Goal: Task Accomplishment & Management: Complete application form

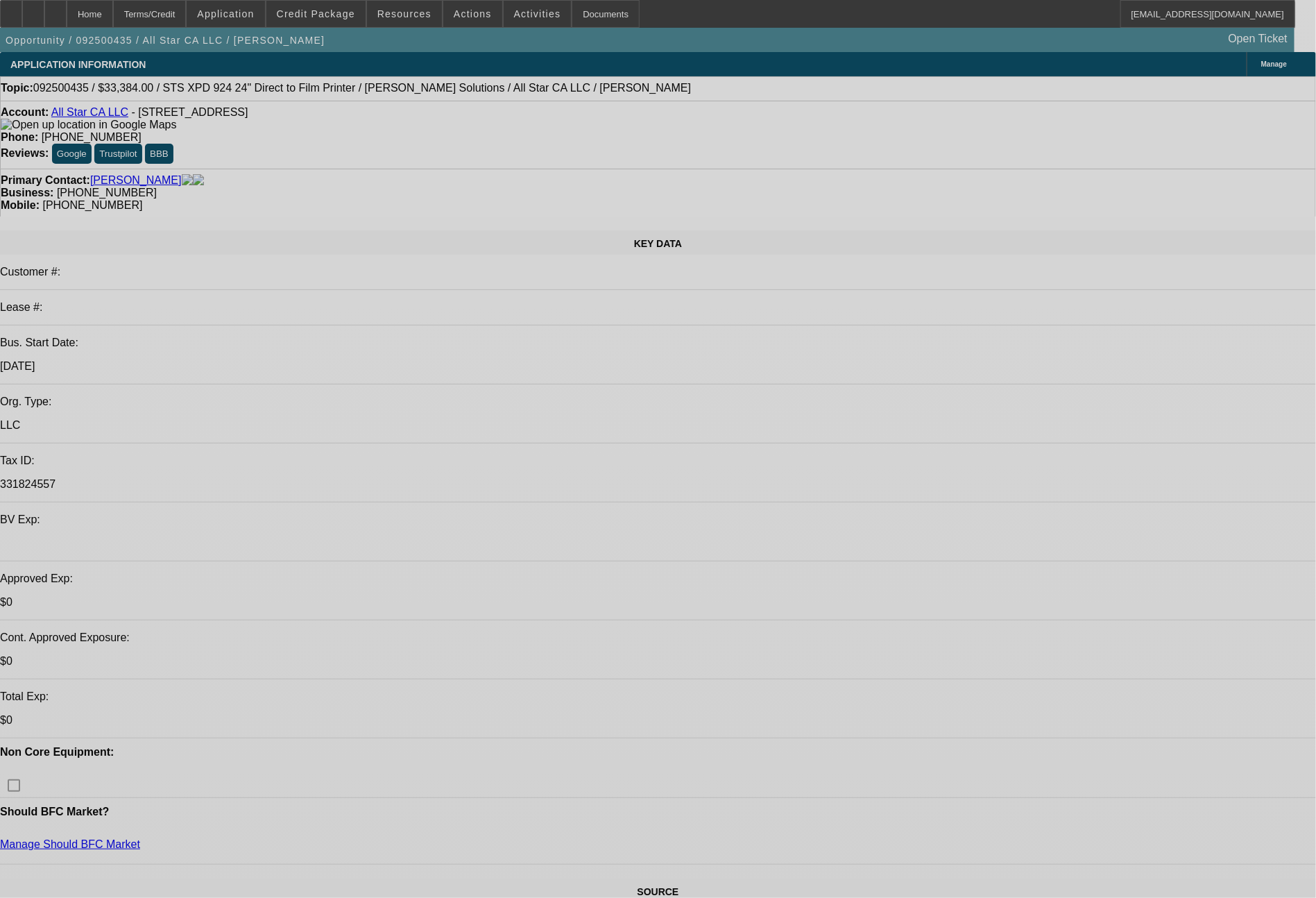
select select "0"
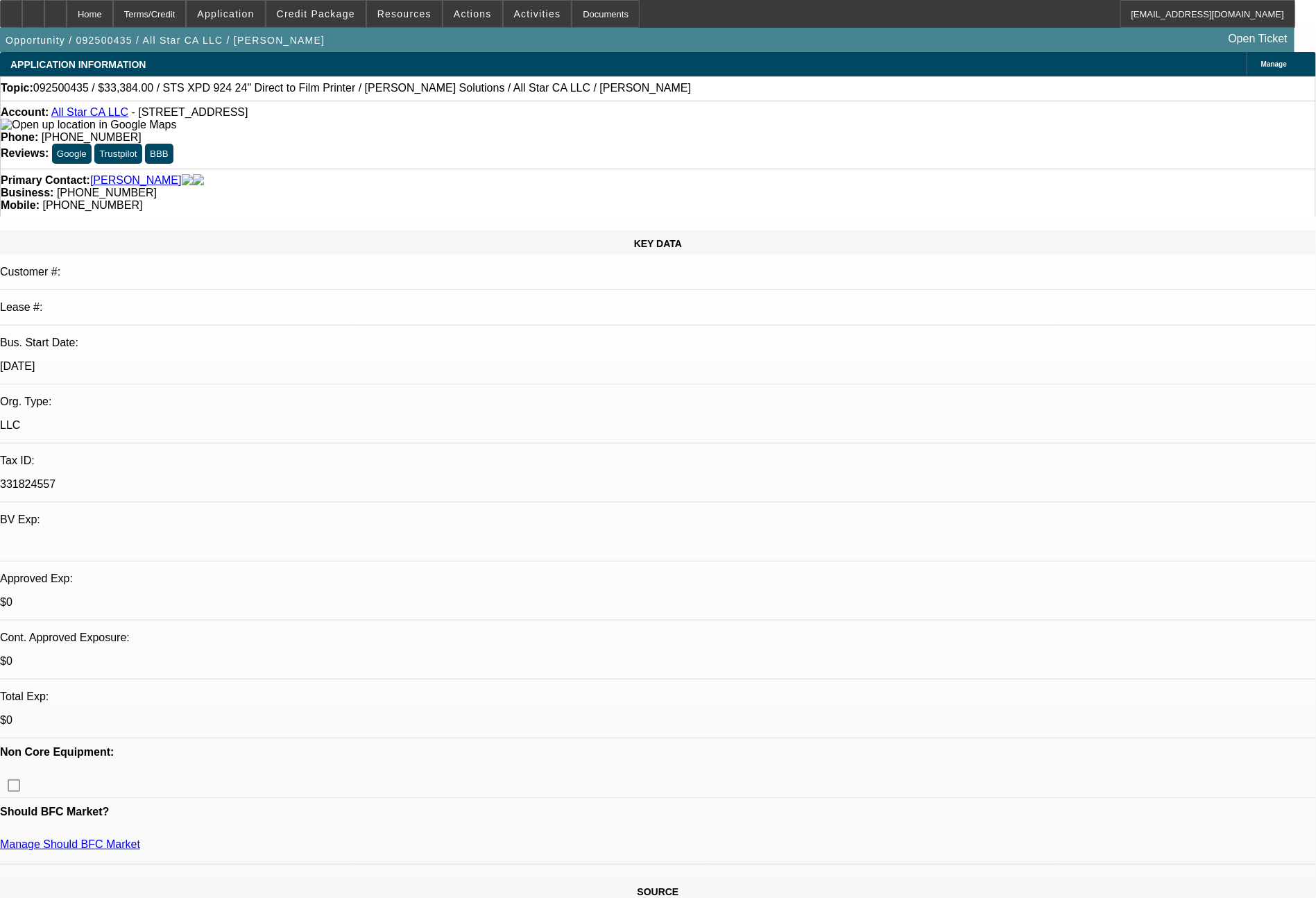
select select "0"
select select "0.1"
select select "5"
select select "0"
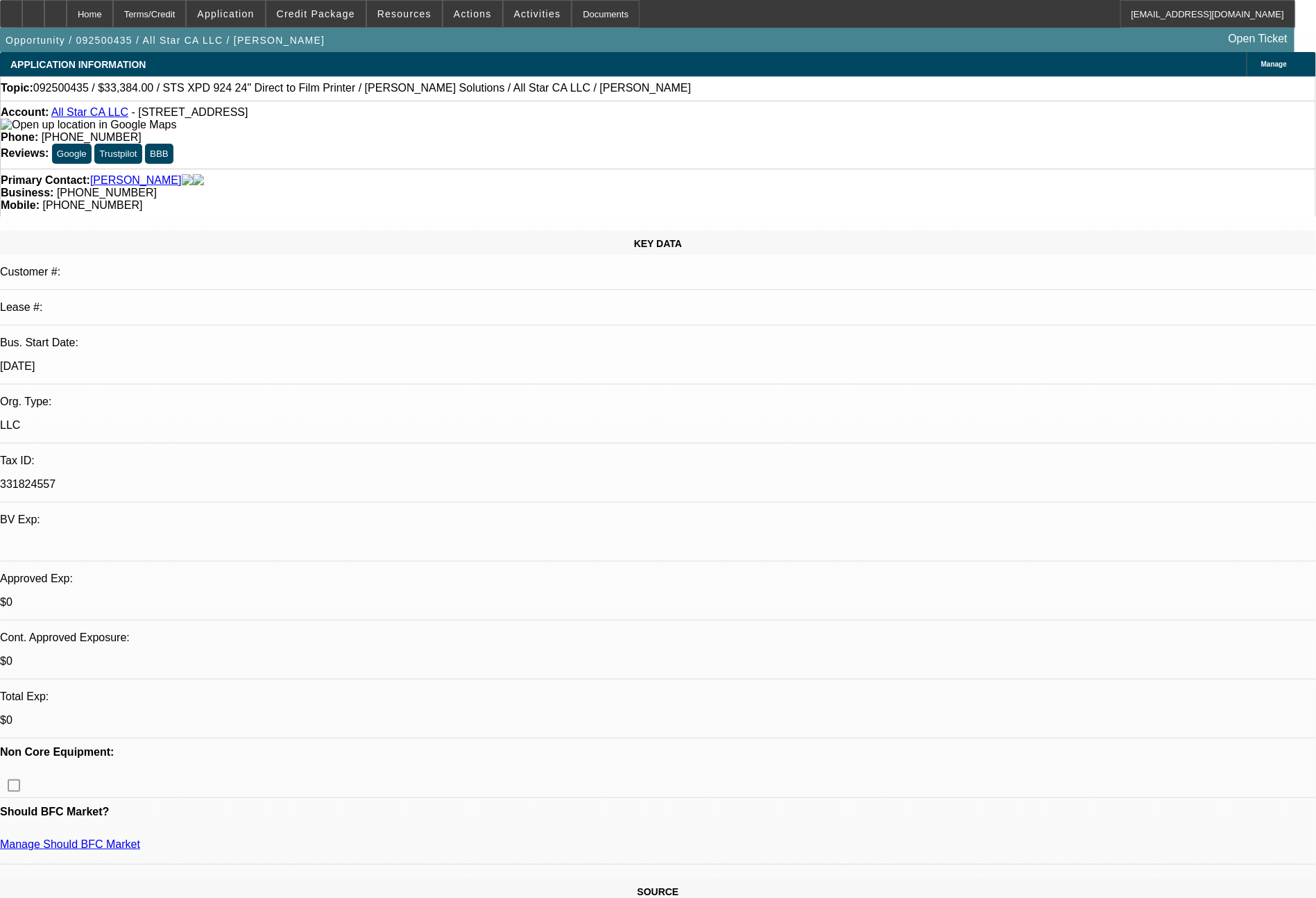
select select "0.1"
select select "5"
select select "0"
select select "0.1"
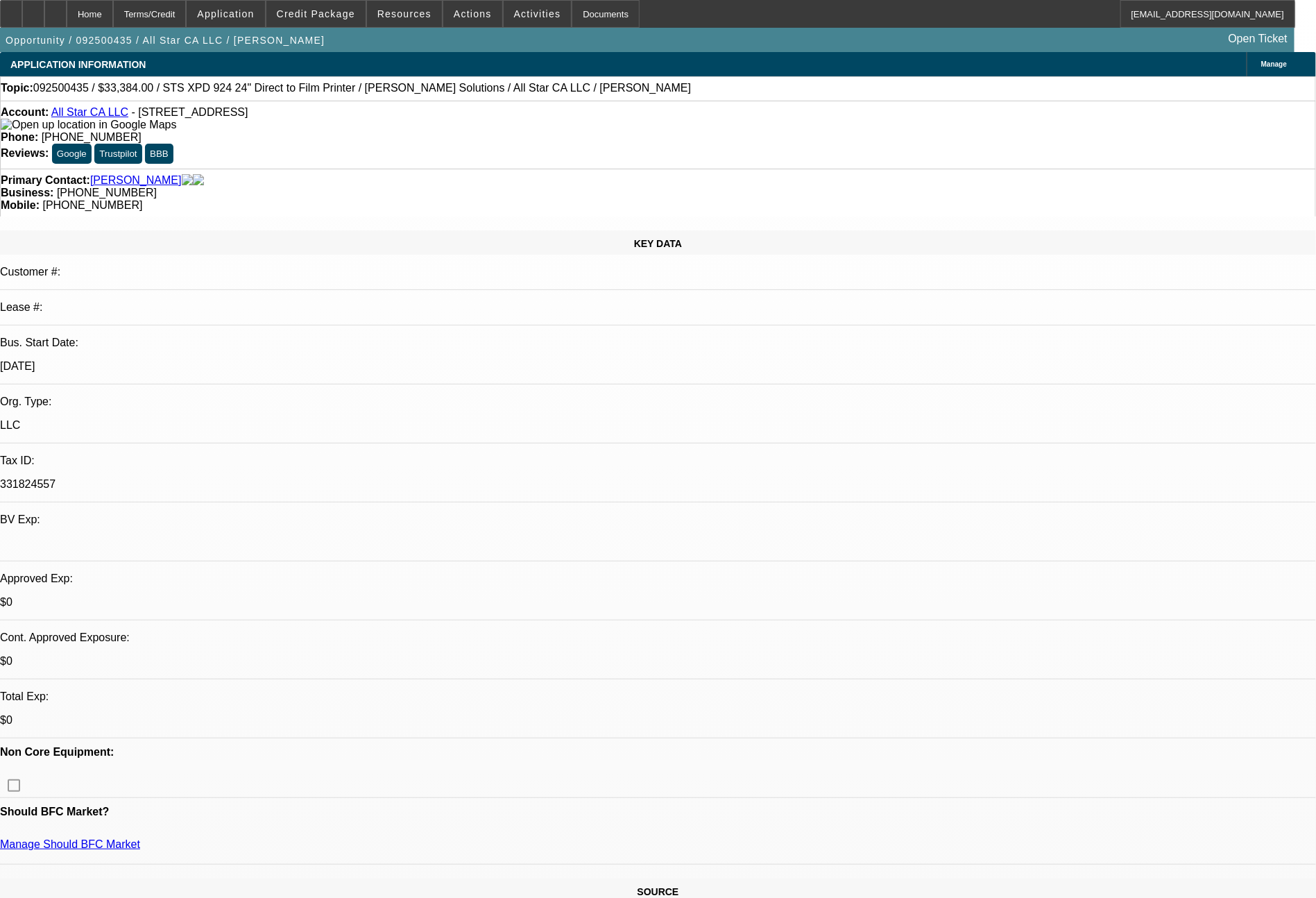
select select "5"
select select "0"
select select "2"
select select "0.1"
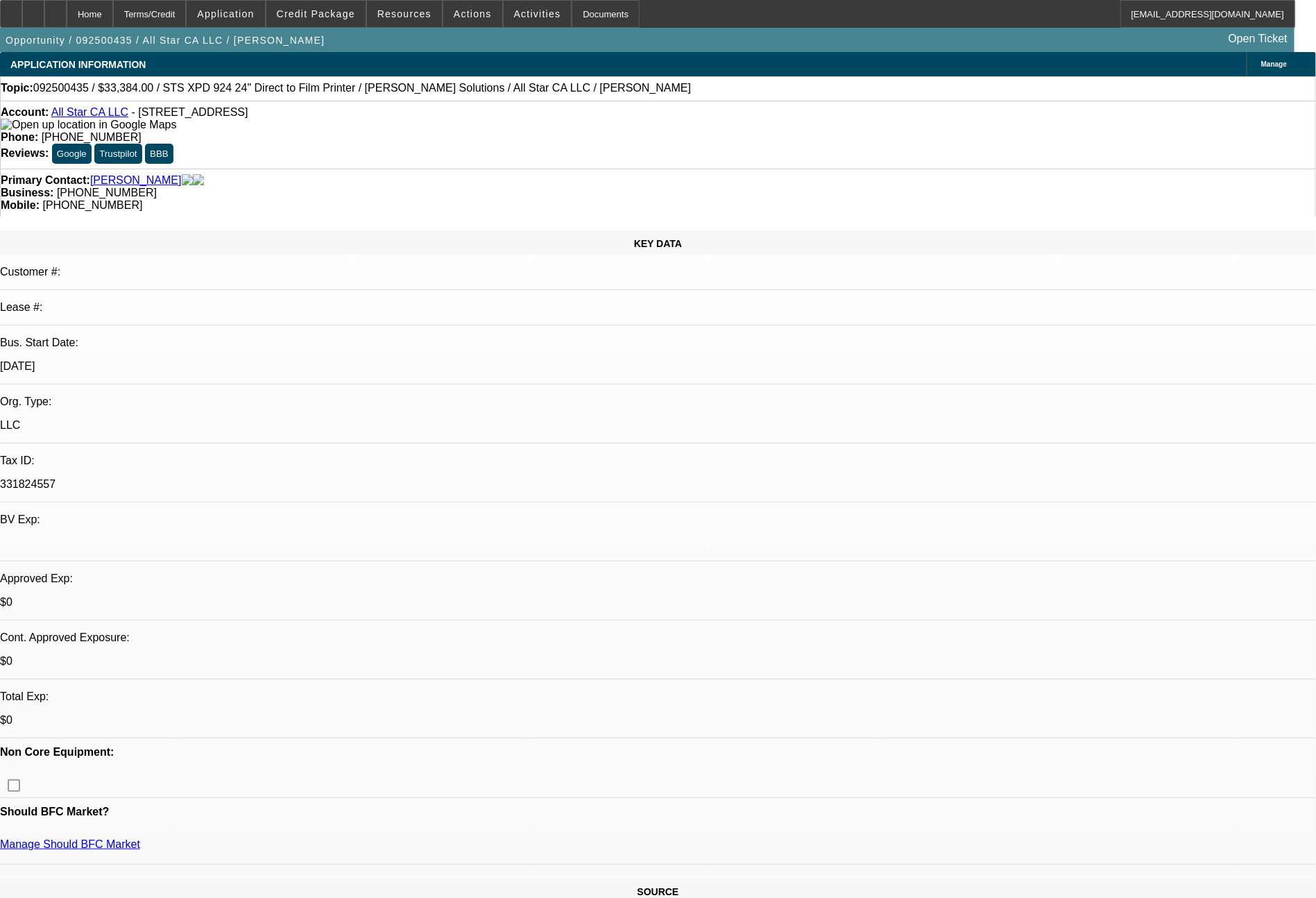
select select "4"
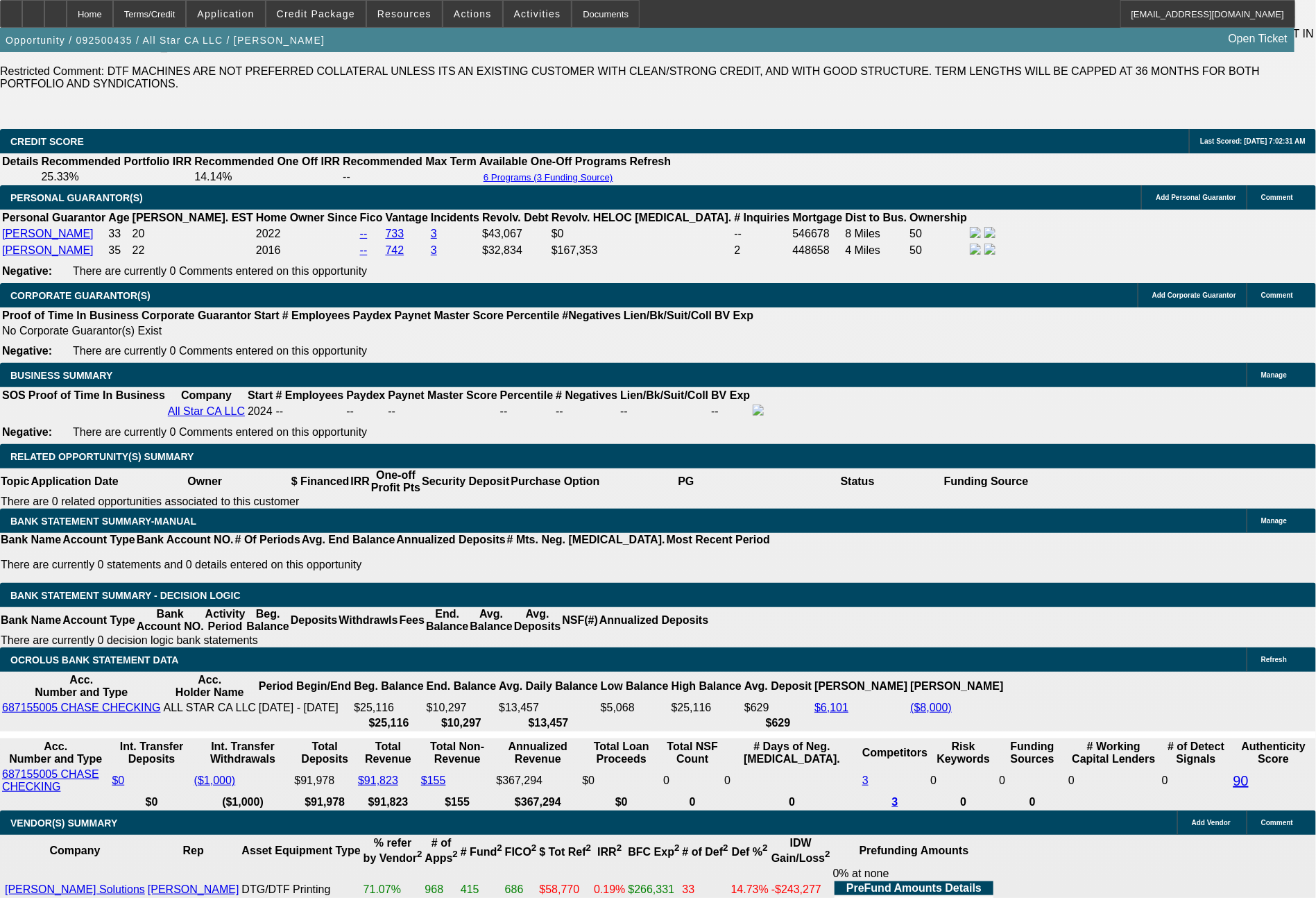
scroll to position [2126, 0]
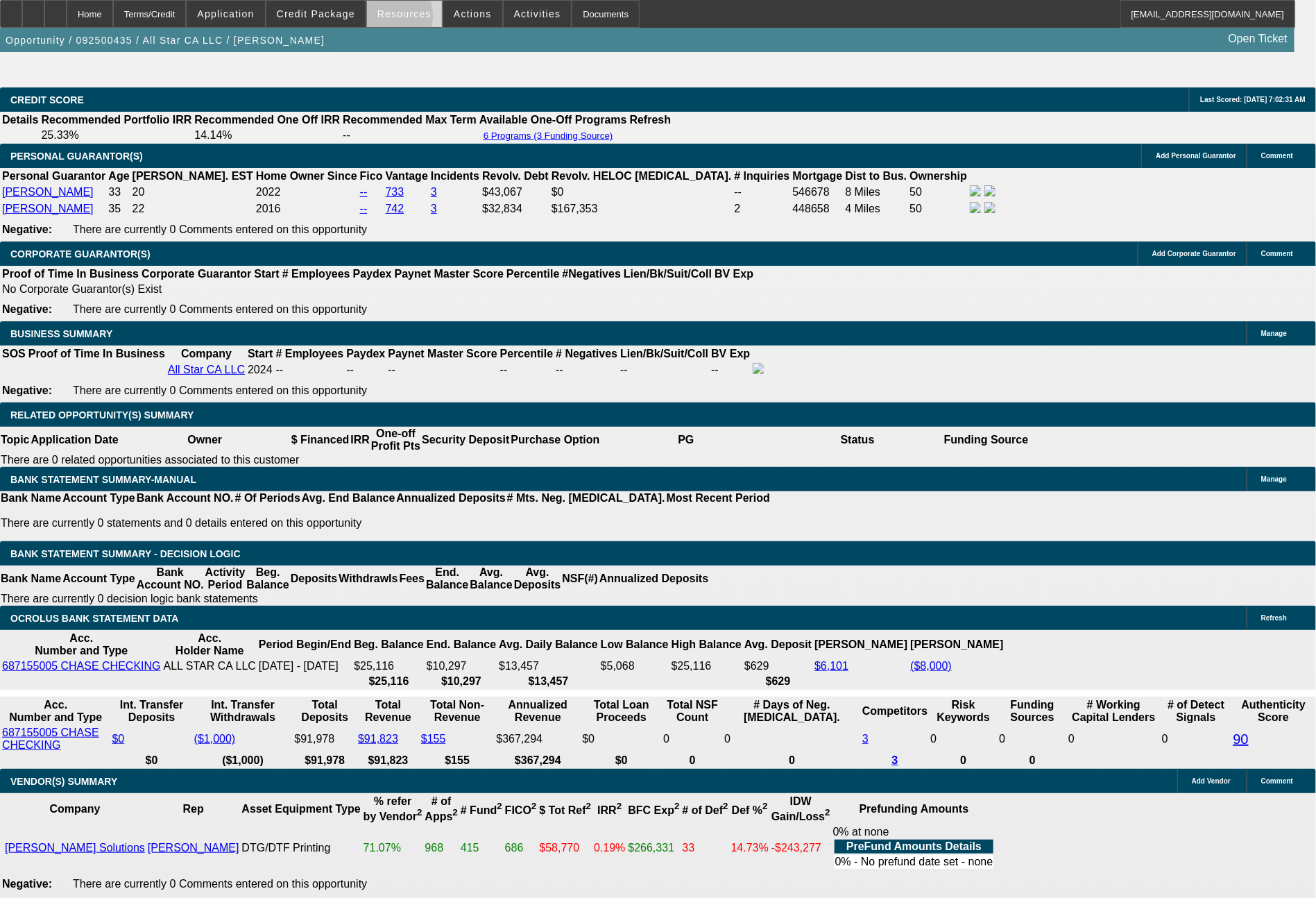
click at [390, 20] on span at bounding box center [404, 14] width 75 height 33
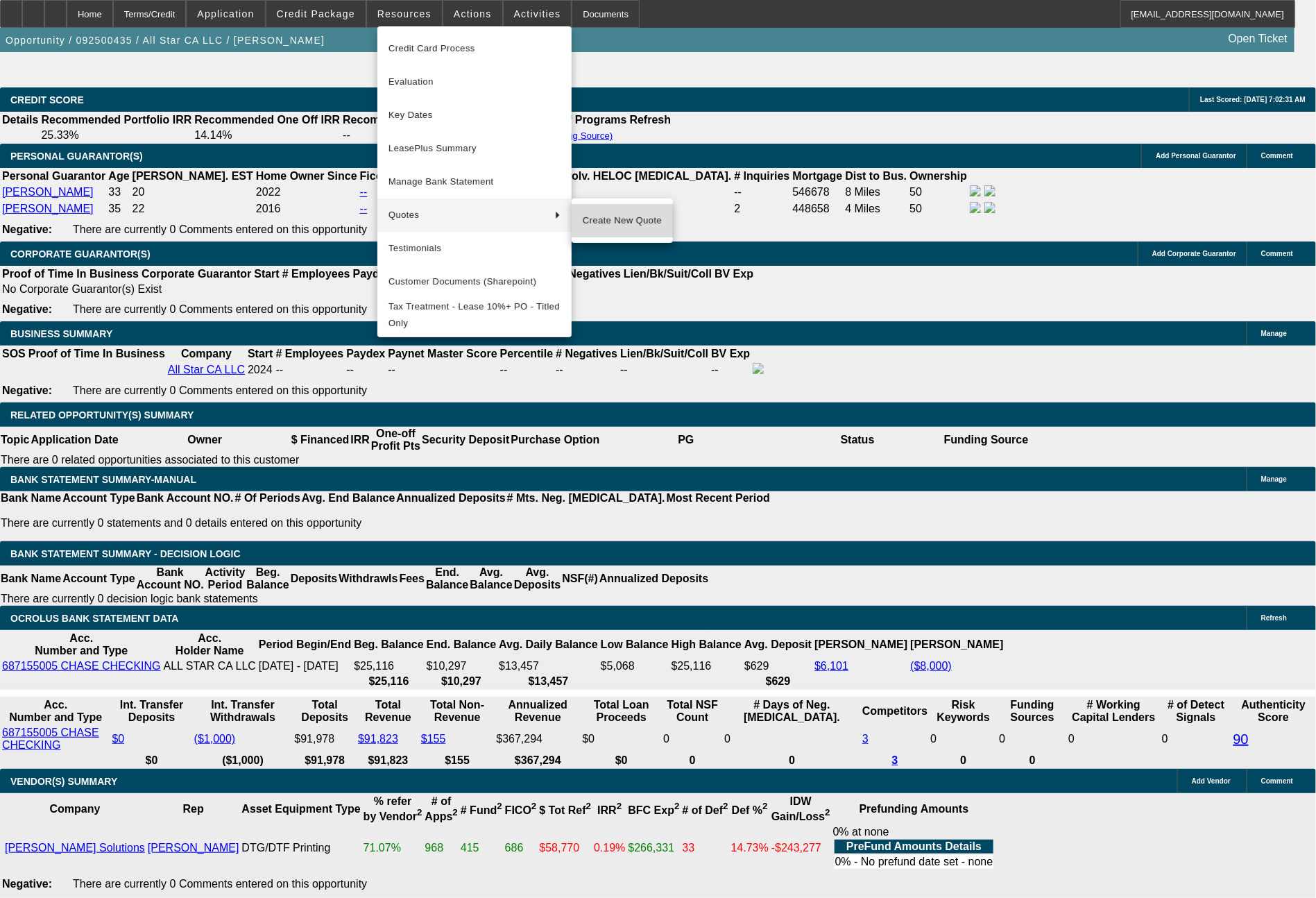
click at [623, 217] on span "Create New Quote" at bounding box center [622, 220] width 79 height 17
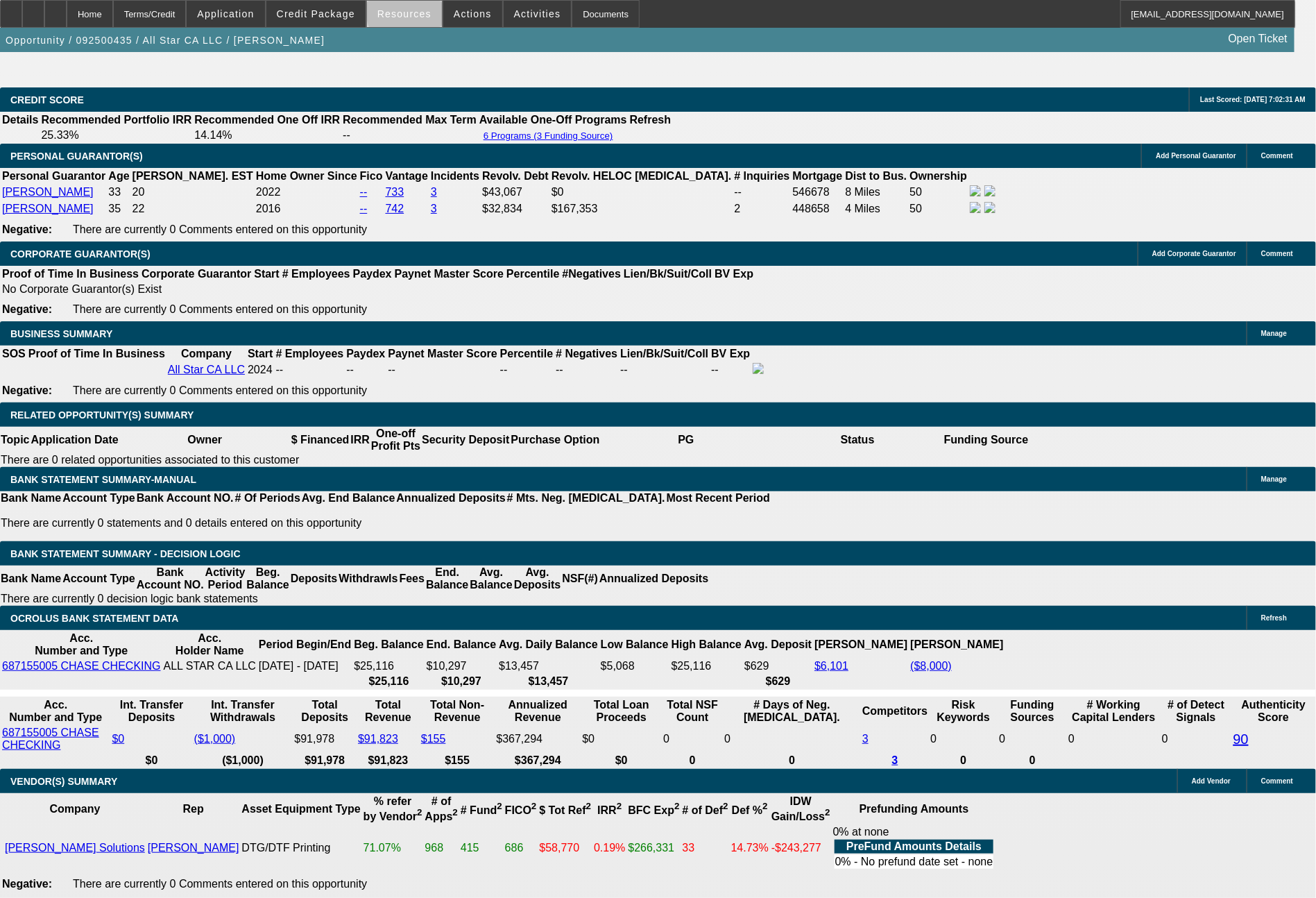
click at [428, 12] on span "Resources" at bounding box center [404, 13] width 54 height 11
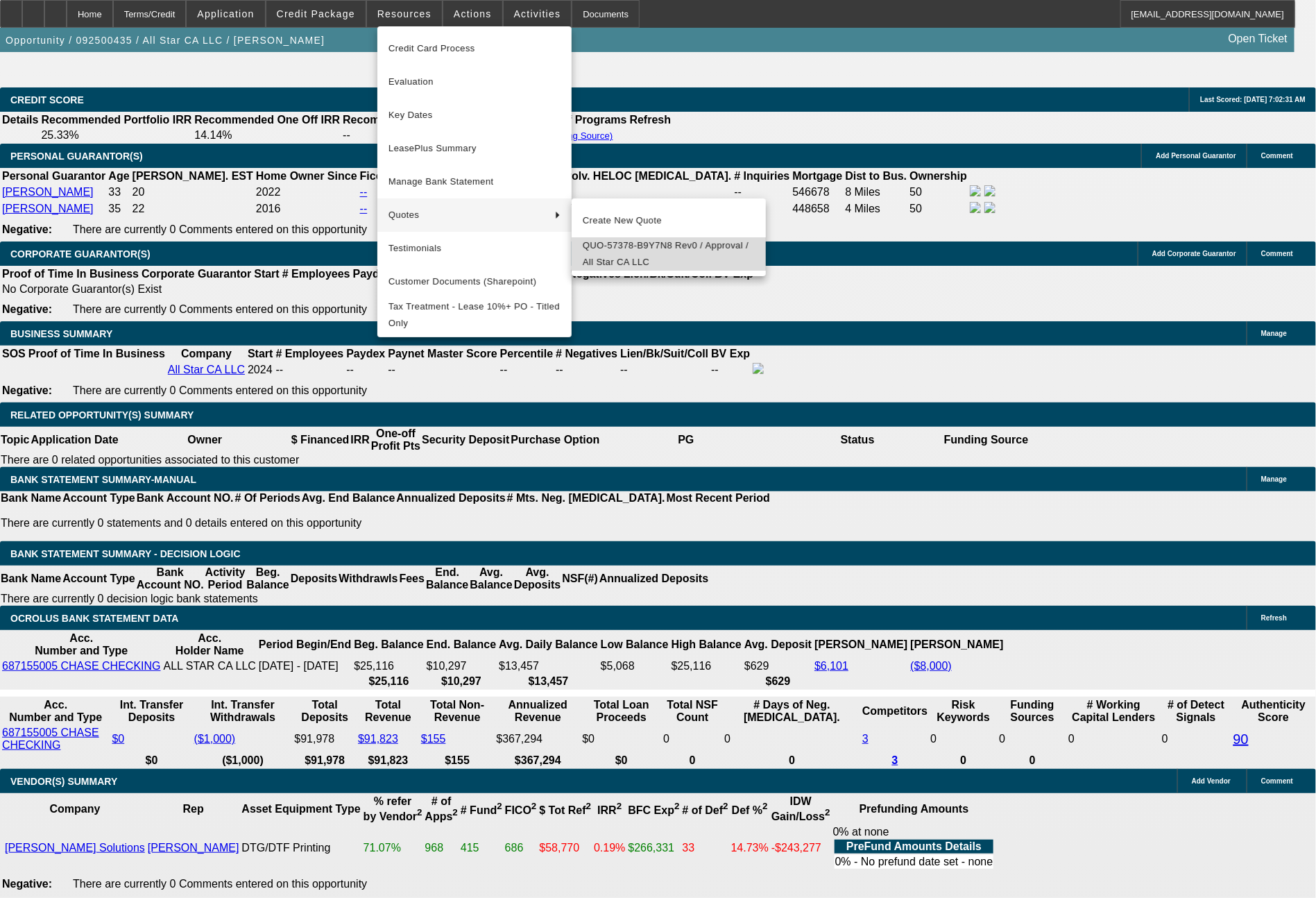
click at [606, 244] on span "QUO-57378-B9Y7N8 Rev0 / Approval / All Star CA LLC" at bounding box center [669, 254] width 172 height 33
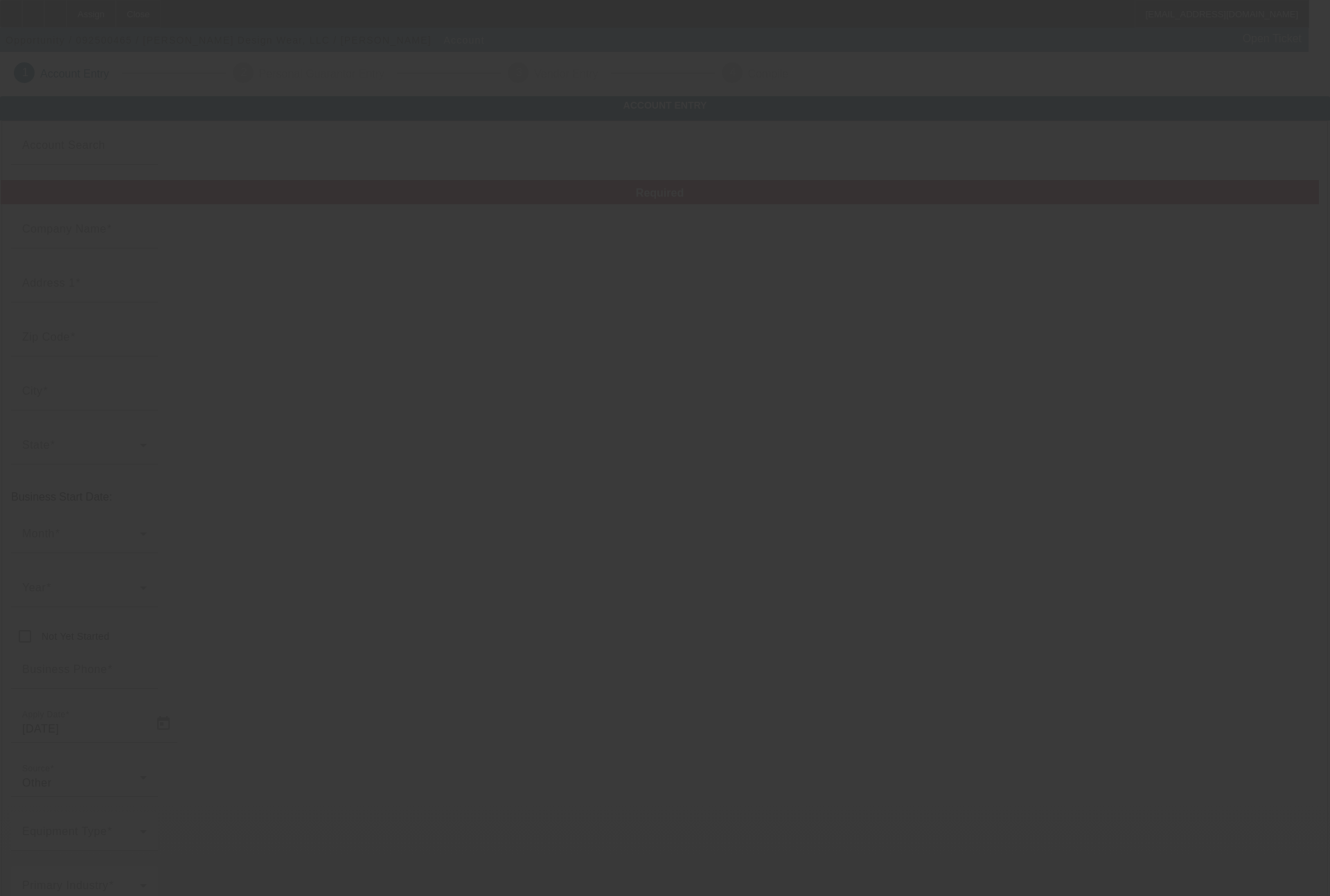
type input "[PERSON_NAME] Design Wear, LLC"
type input "[STREET_ADDRESS]"
type input "47240"
type input "[GEOGRAPHIC_DATA]"
type input "[PHONE_NUMBER]"
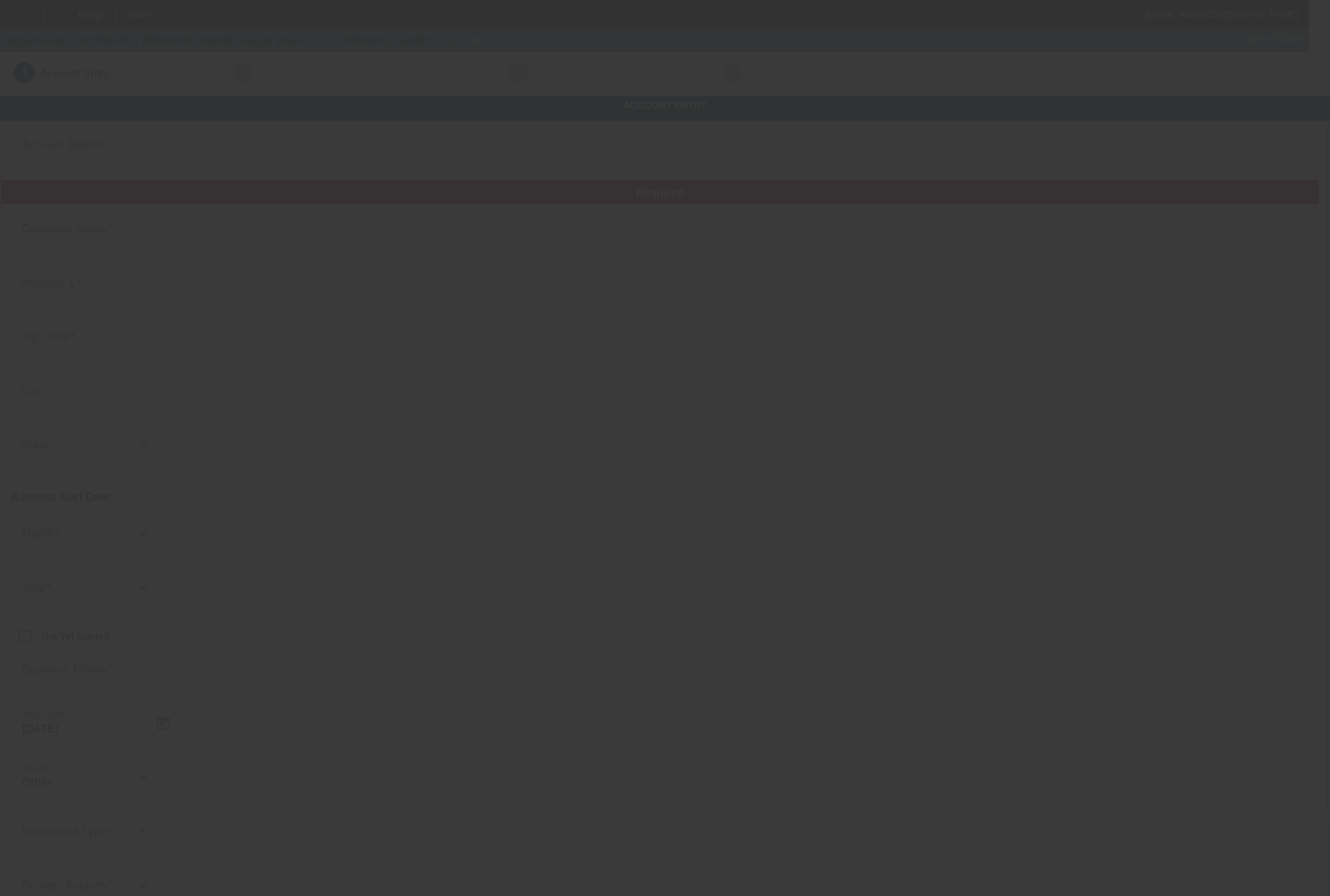
type input "[EMAIL_ADDRESS][DOMAIN_NAME]"
type input "Decatur"
type input "822740248"
type input "Retail and branding apparel"
type input "[URL][DOMAIN_NAME]"
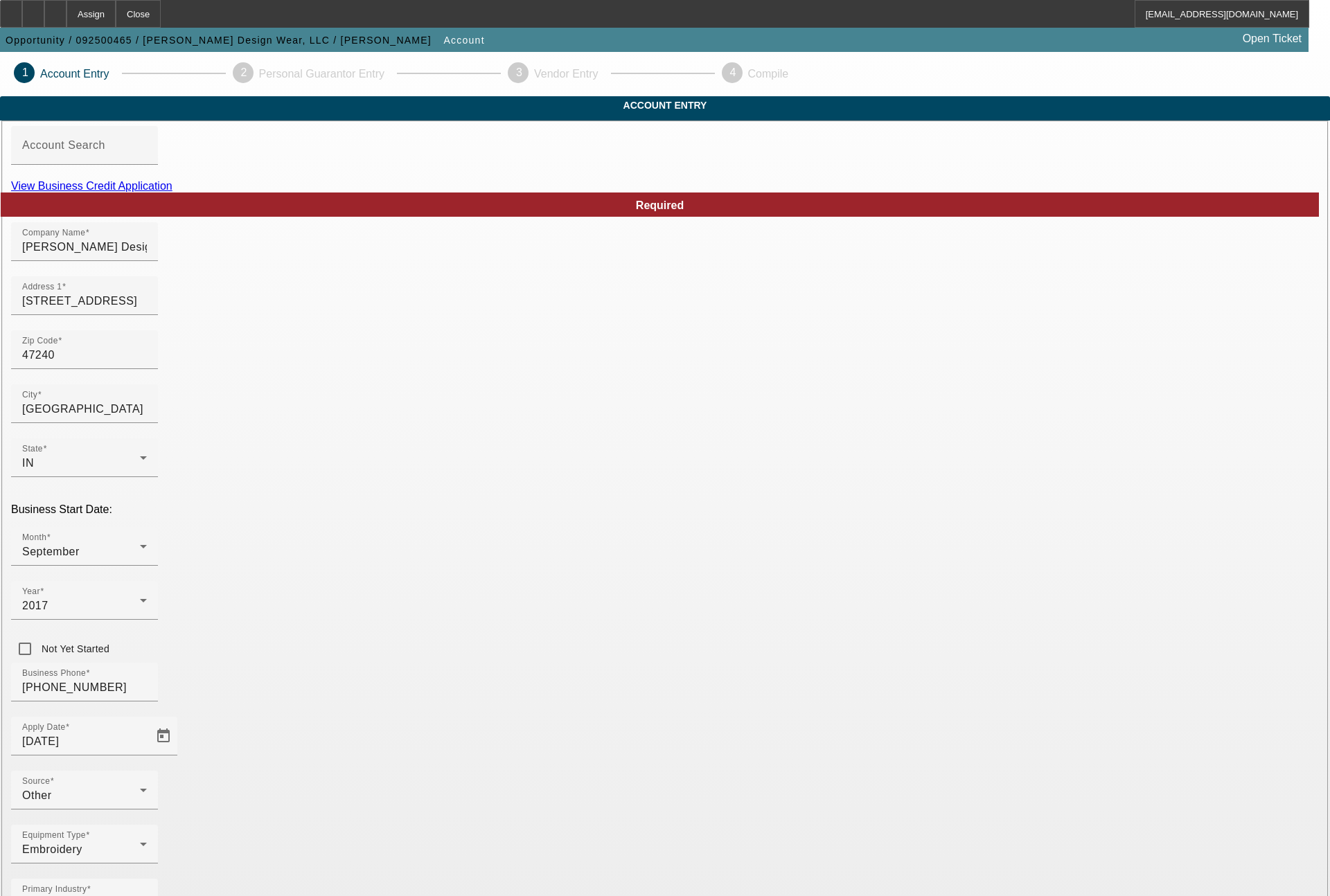
click at [172, 192] on link "View Business Credit Application" at bounding box center [92, 186] width 161 height 12
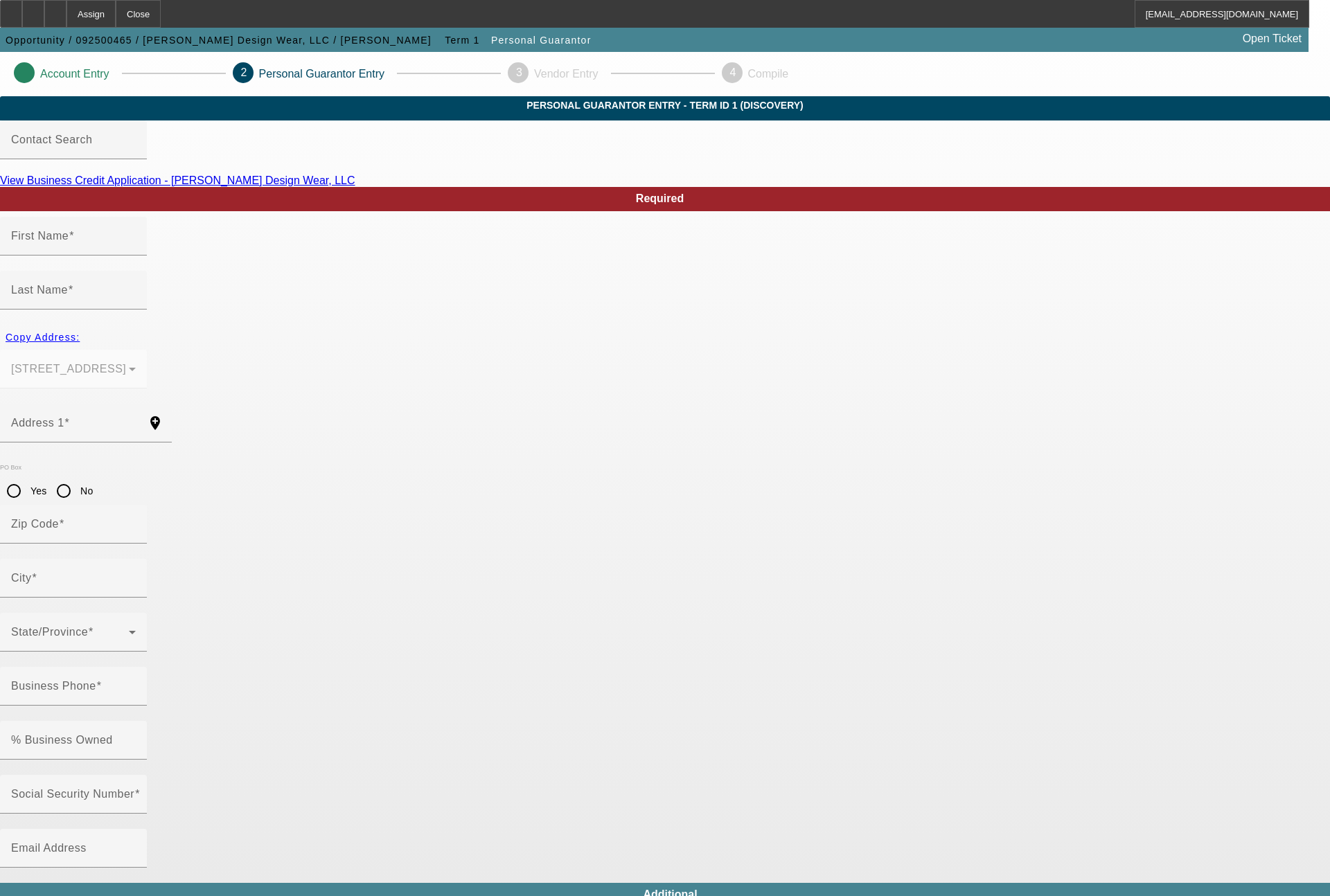
type input "[PERSON_NAME]"
type input "[STREET_ADDRESS]"
radio input "true"
type input "47240"
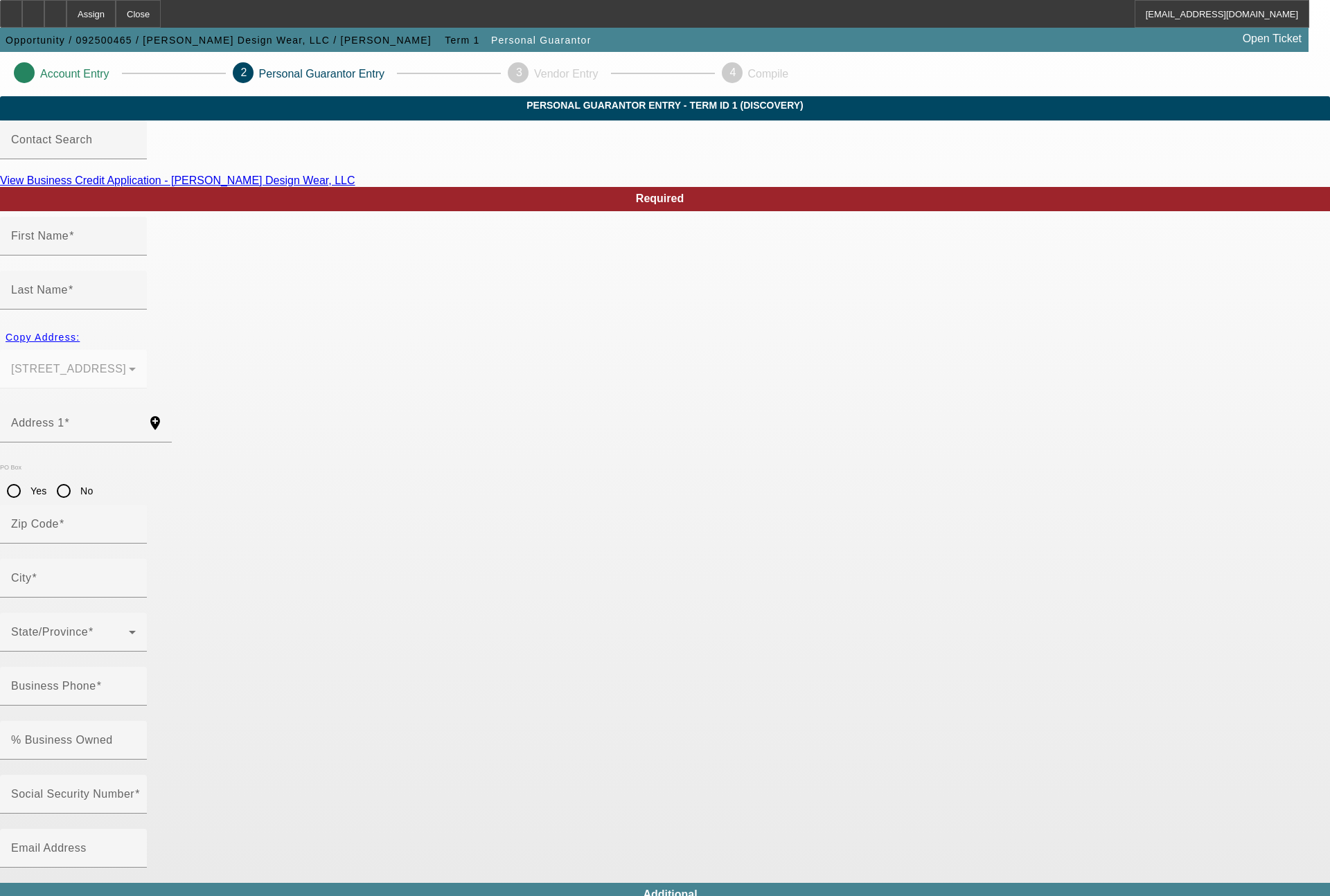
type input "[GEOGRAPHIC_DATA]"
type input "[PHONE_NUMBER]"
type input "100"
type input "314-90-8668"
type input "[EMAIL_ADDRESS][DOMAIN_NAME]"
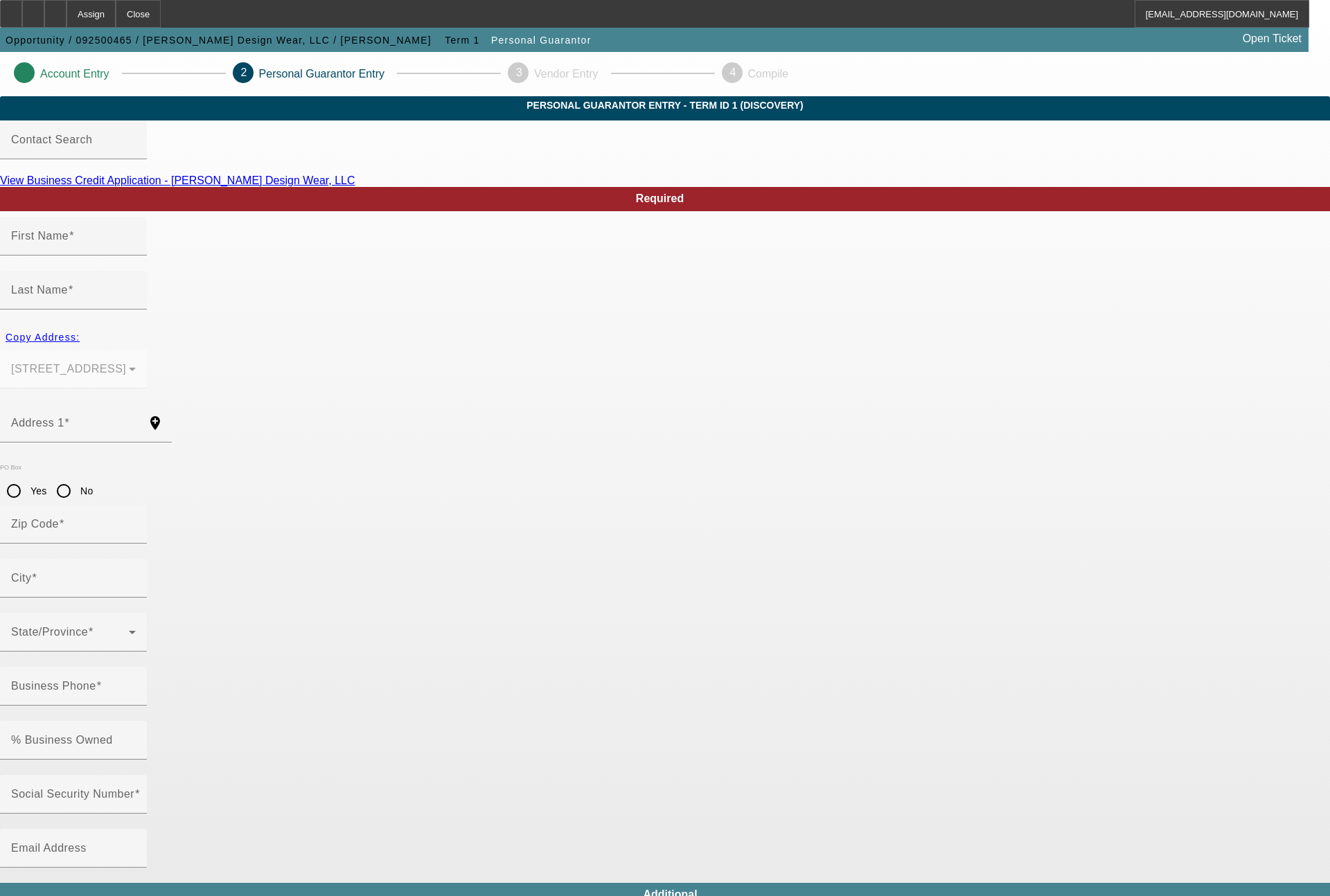
type input "A"
type input "[PHONE_NUMBER]"
type input "$450,000.00"
type input "$225,000.00"
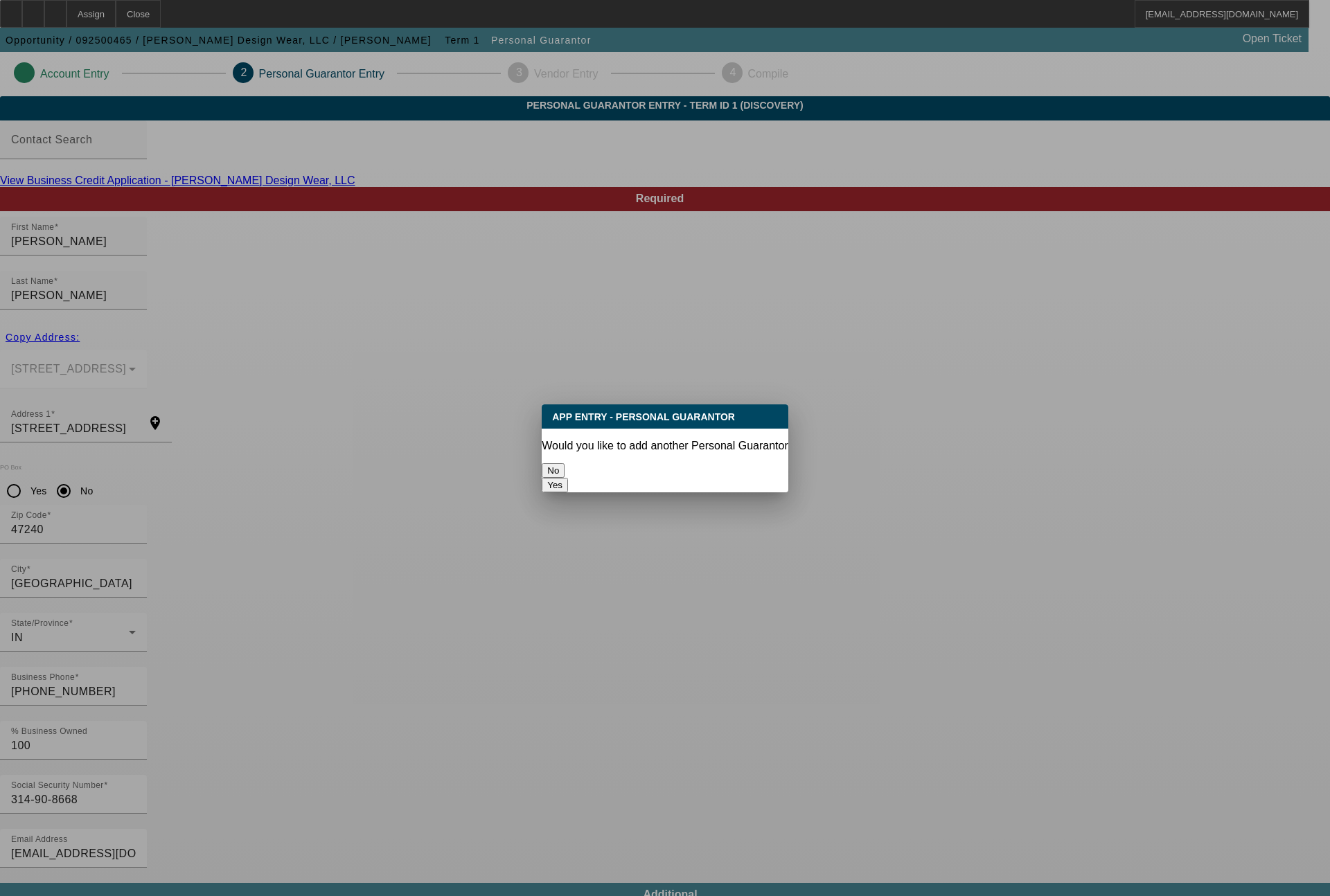
click at [564, 463] on button "No" at bounding box center [553, 471] width 23 height 15
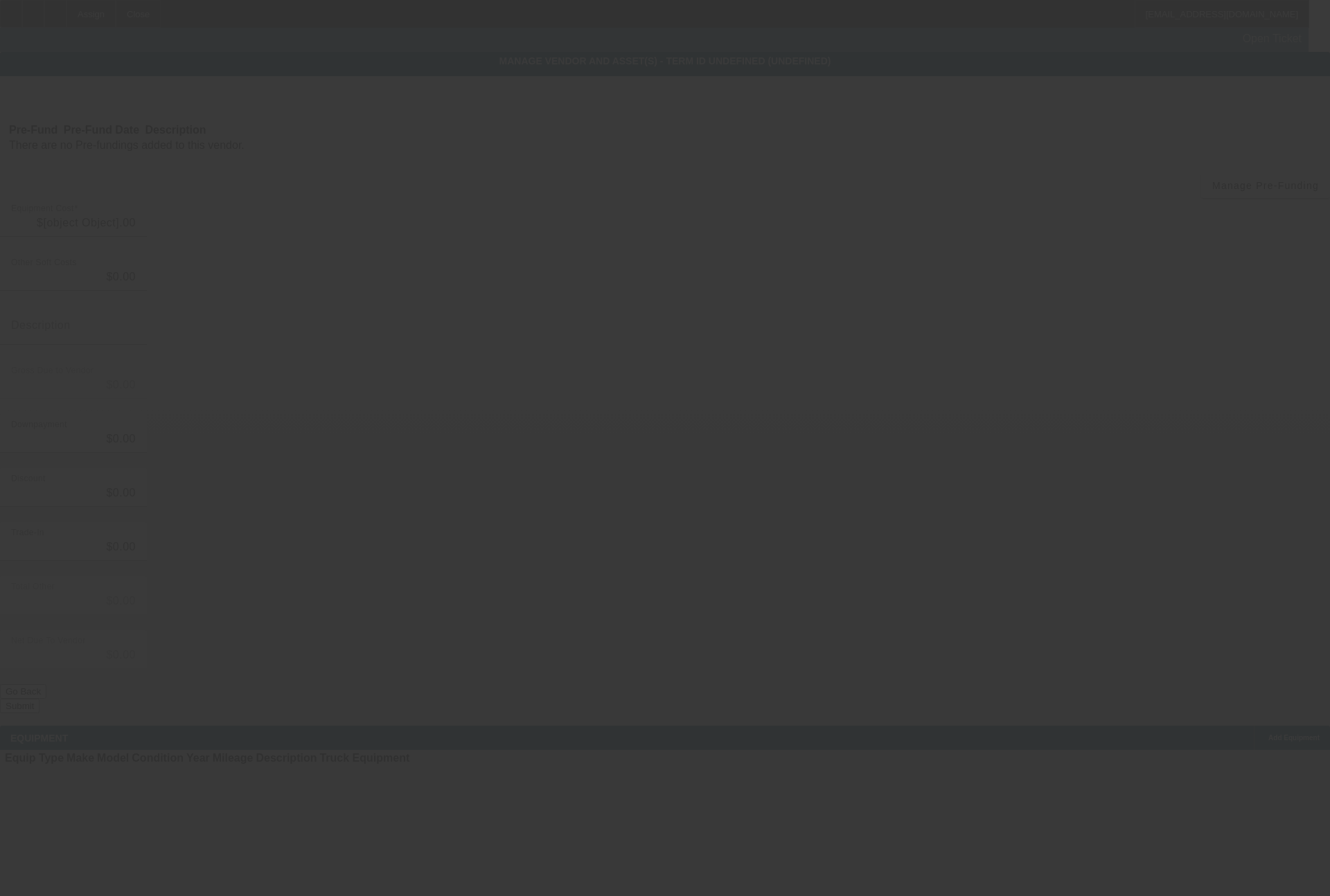
type input "$31,000.00"
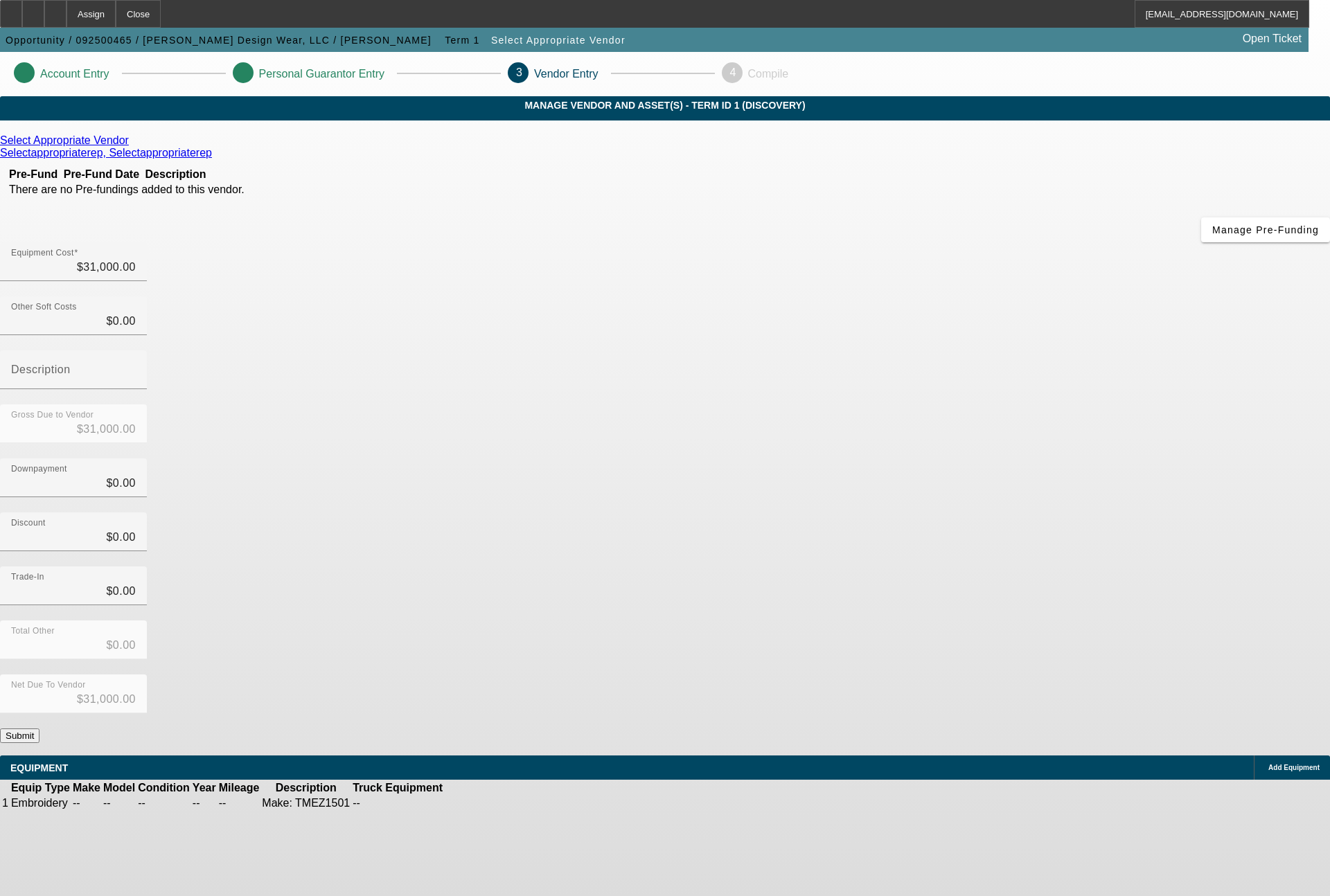
click at [132, 146] on icon at bounding box center [132, 140] width 0 height 12
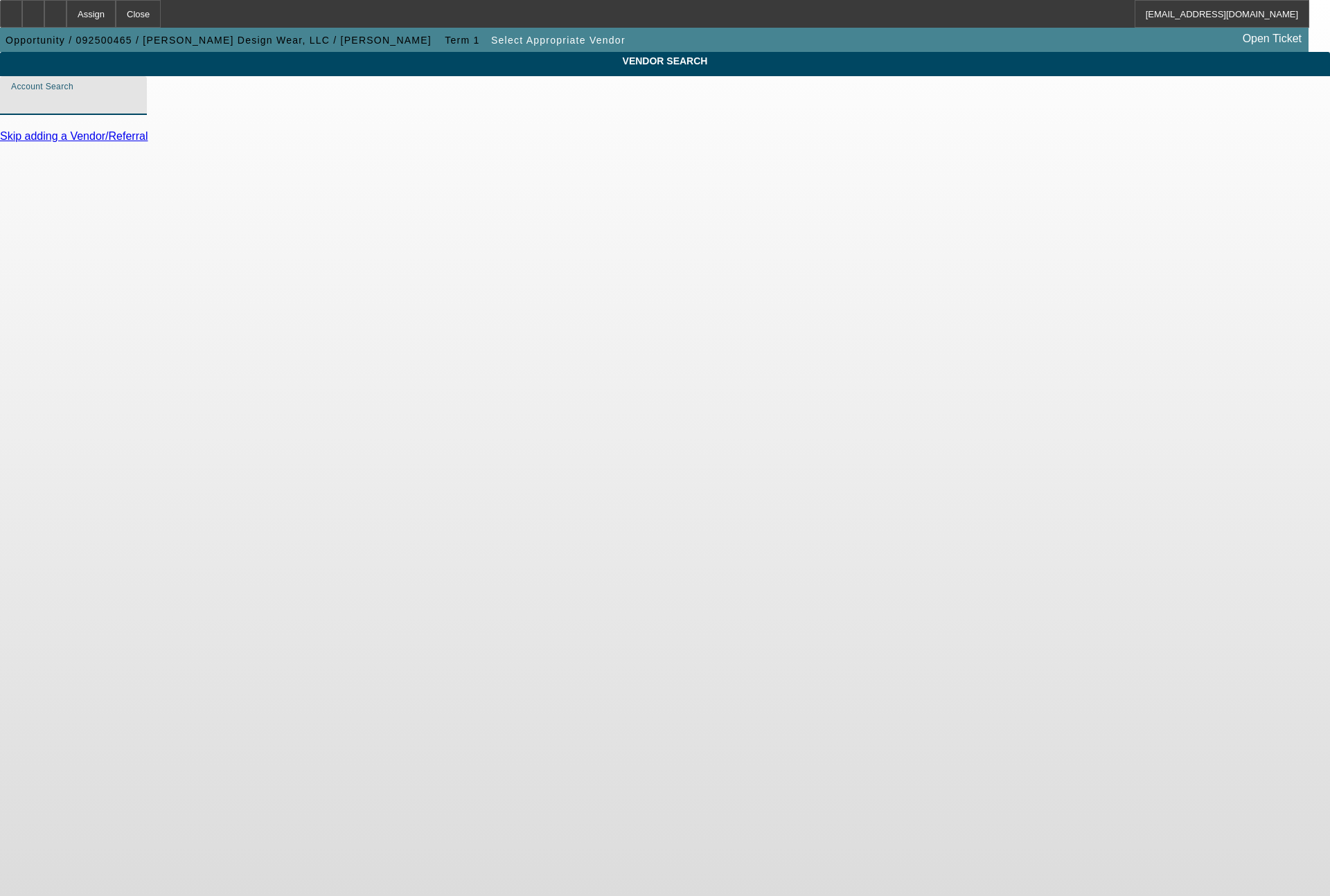
click at [136, 110] on input "Account Search" at bounding box center [73, 101] width 125 height 17
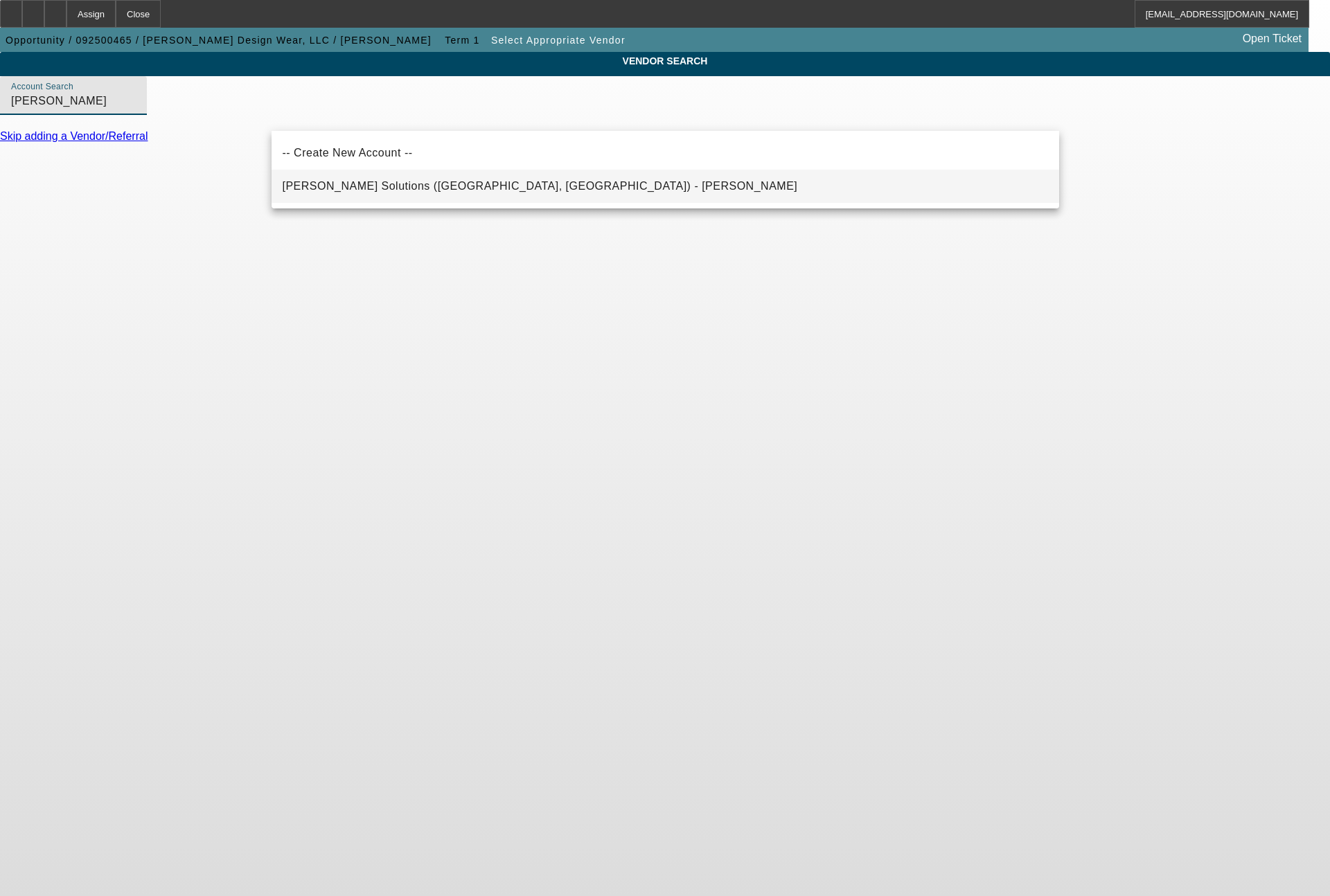
click at [443, 183] on span "[PERSON_NAME] Solutions ([GEOGRAPHIC_DATA], [GEOGRAPHIC_DATA]) - [PERSON_NAME]" at bounding box center [540, 186] width 516 height 12
type input "[PERSON_NAME] Solutions ([GEOGRAPHIC_DATA], [GEOGRAPHIC_DATA]) - [PERSON_NAME]"
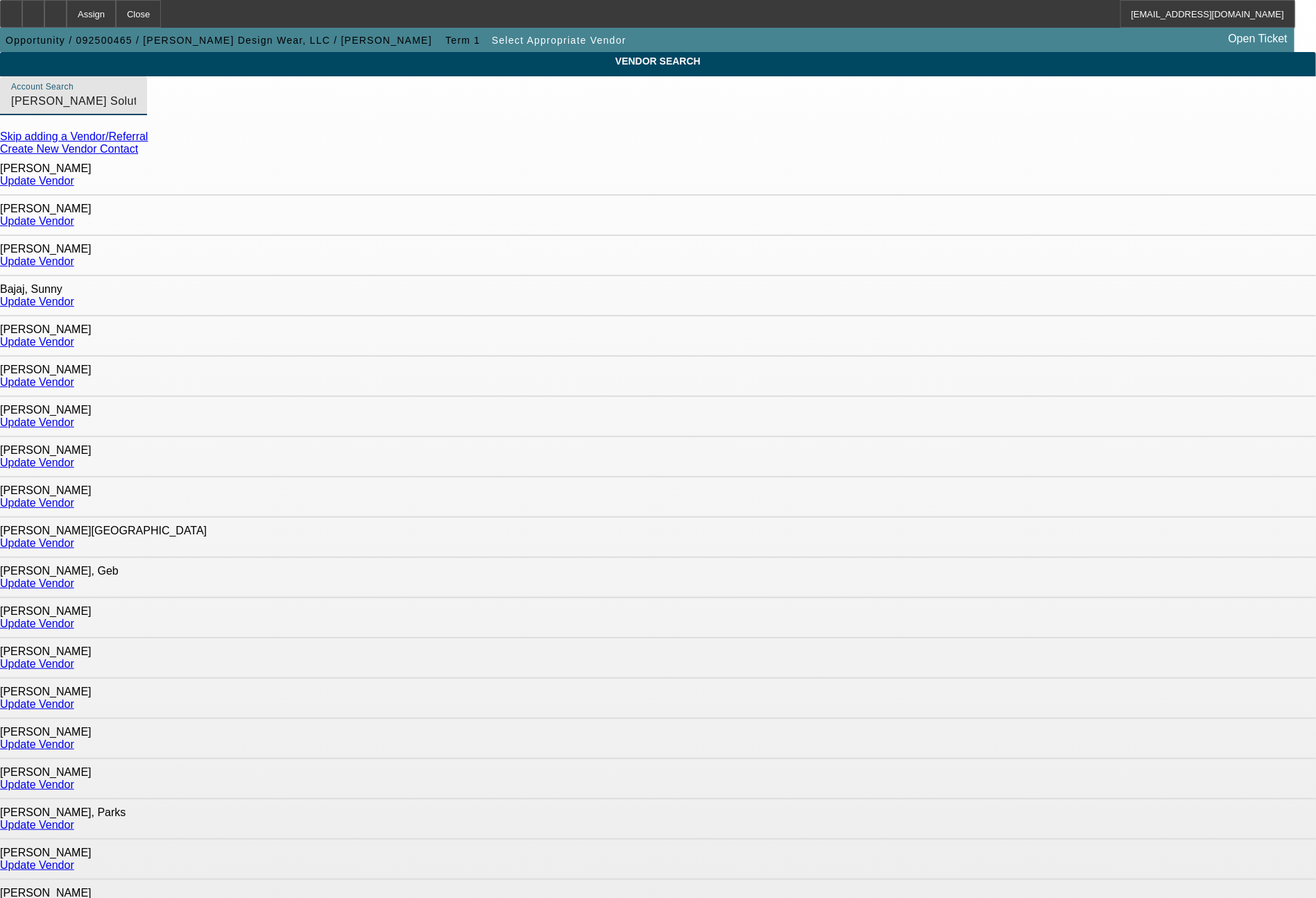
scroll to position [615, 0]
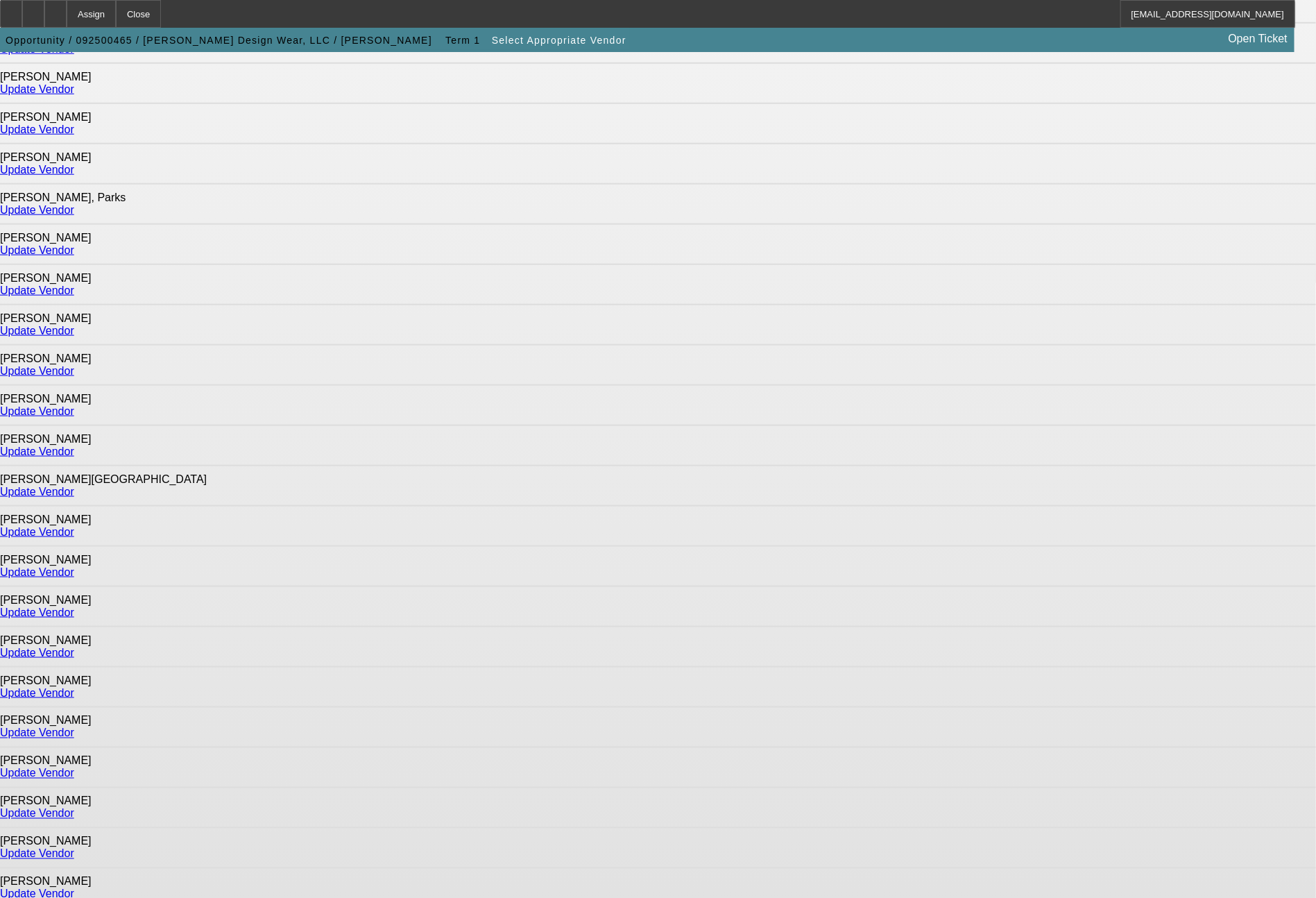
click at [74, 728] on link "Update Vendor" at bounding box center [37, 734] width 74 height 12
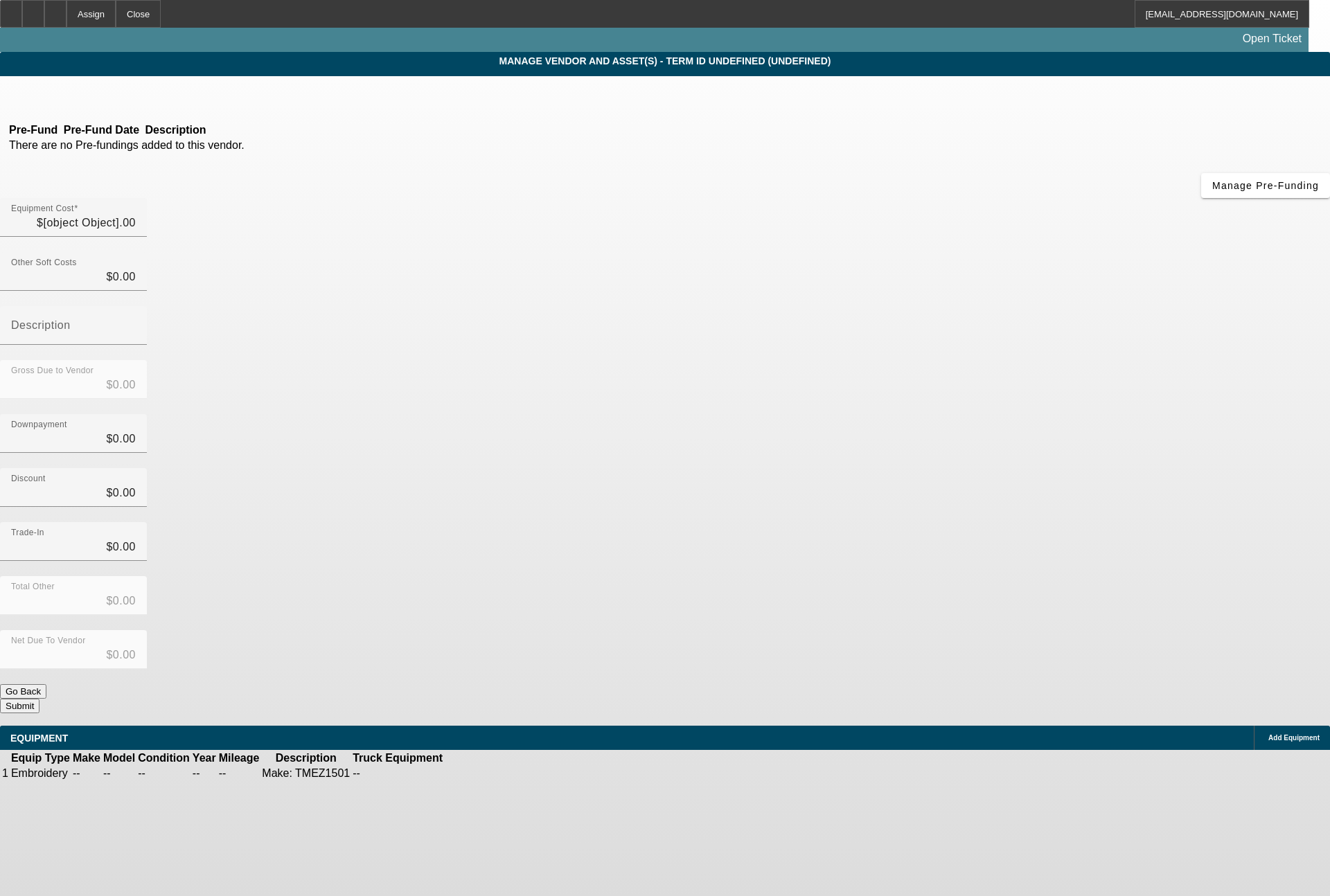
type input "$31,000.00"
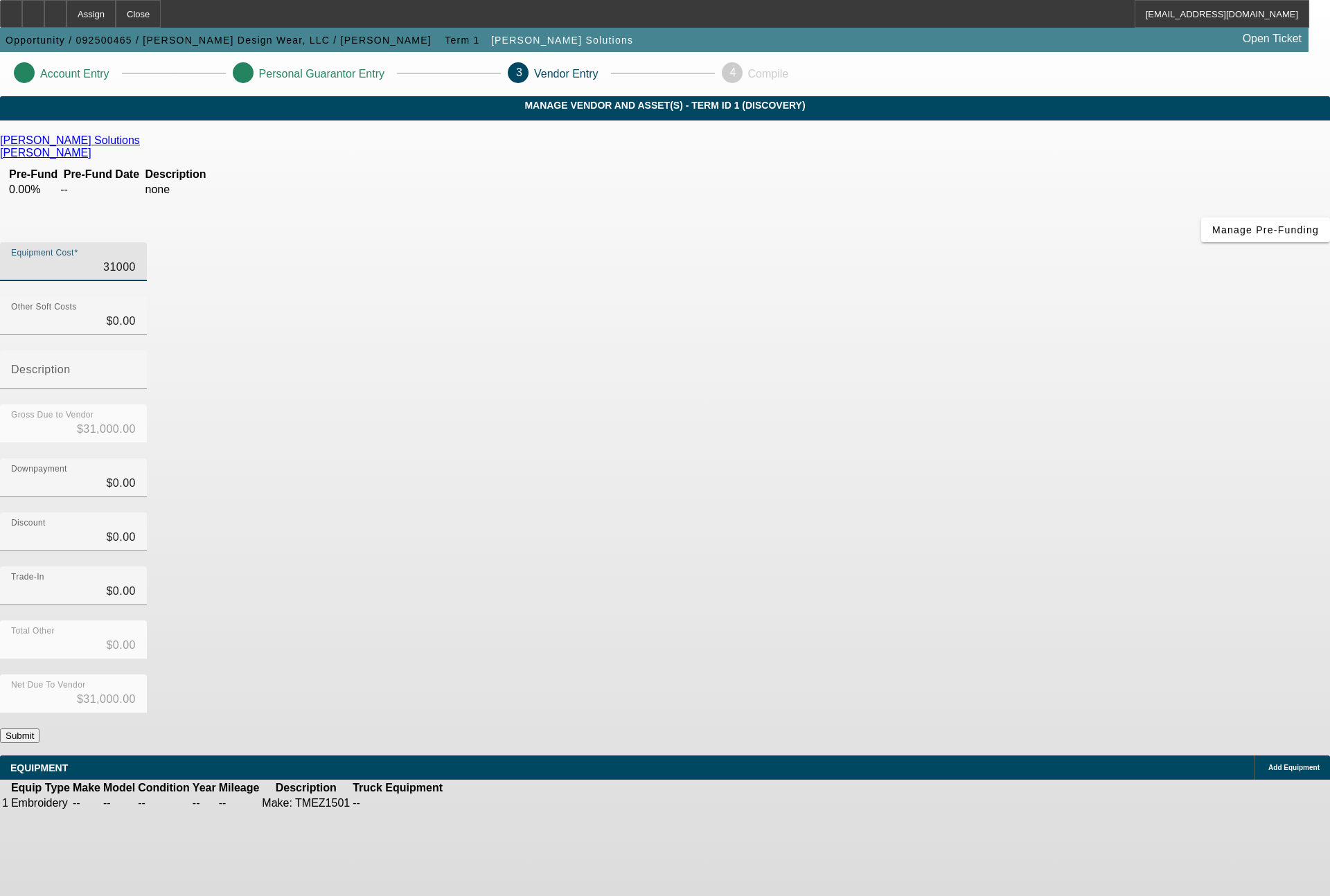
drag, startPoint x: 774, startPoint y: 174, endPoint x: 869, endPoint y: 179, distance: 95.1
click at [869, 243] on div "Equipment Cost 31000" at bounding box center [665, 269] width 1330 height 54
type input "3"
type input "$3.00"
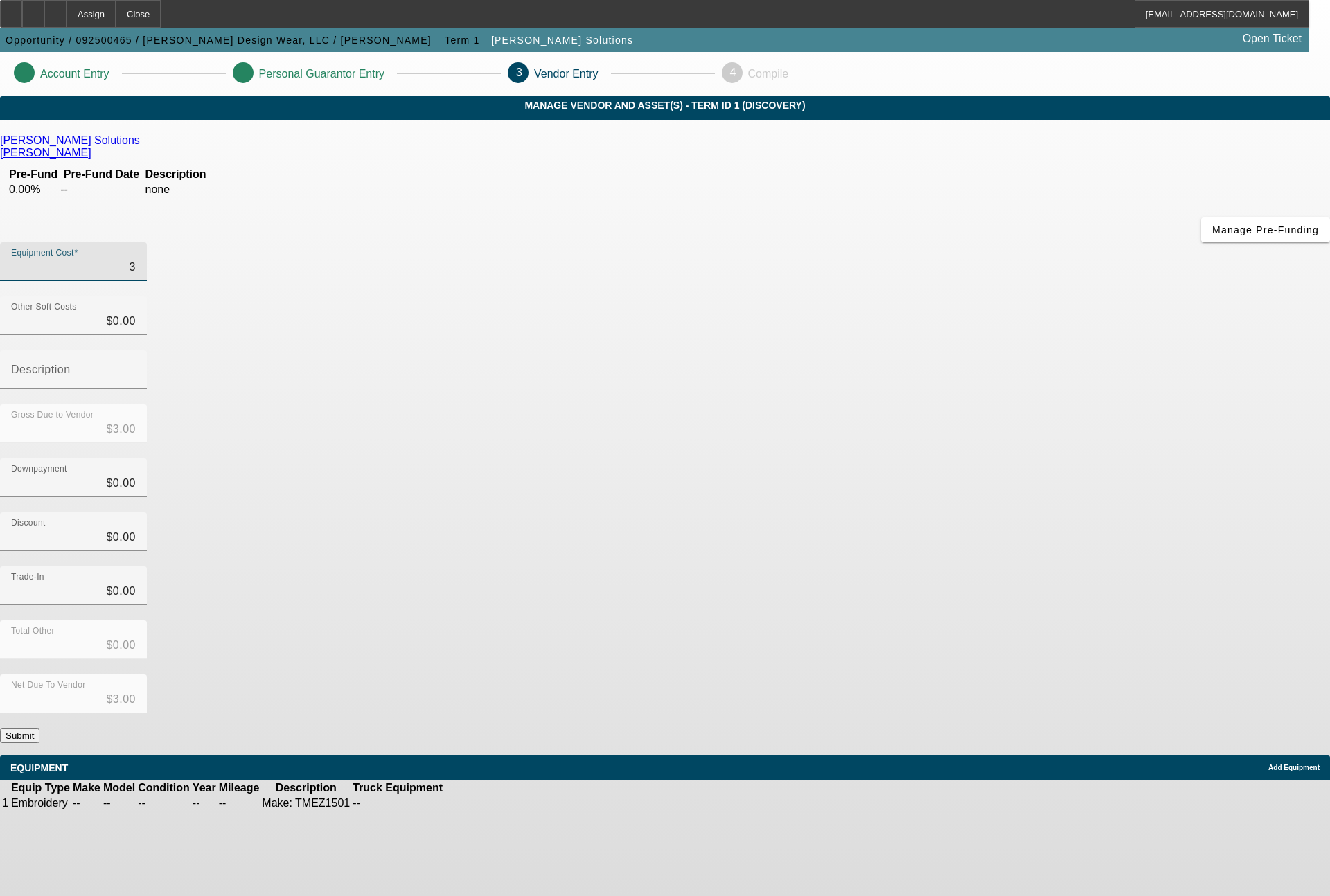
type input "31"
type input "$31.00"
type input "315"
type input "$315.00"
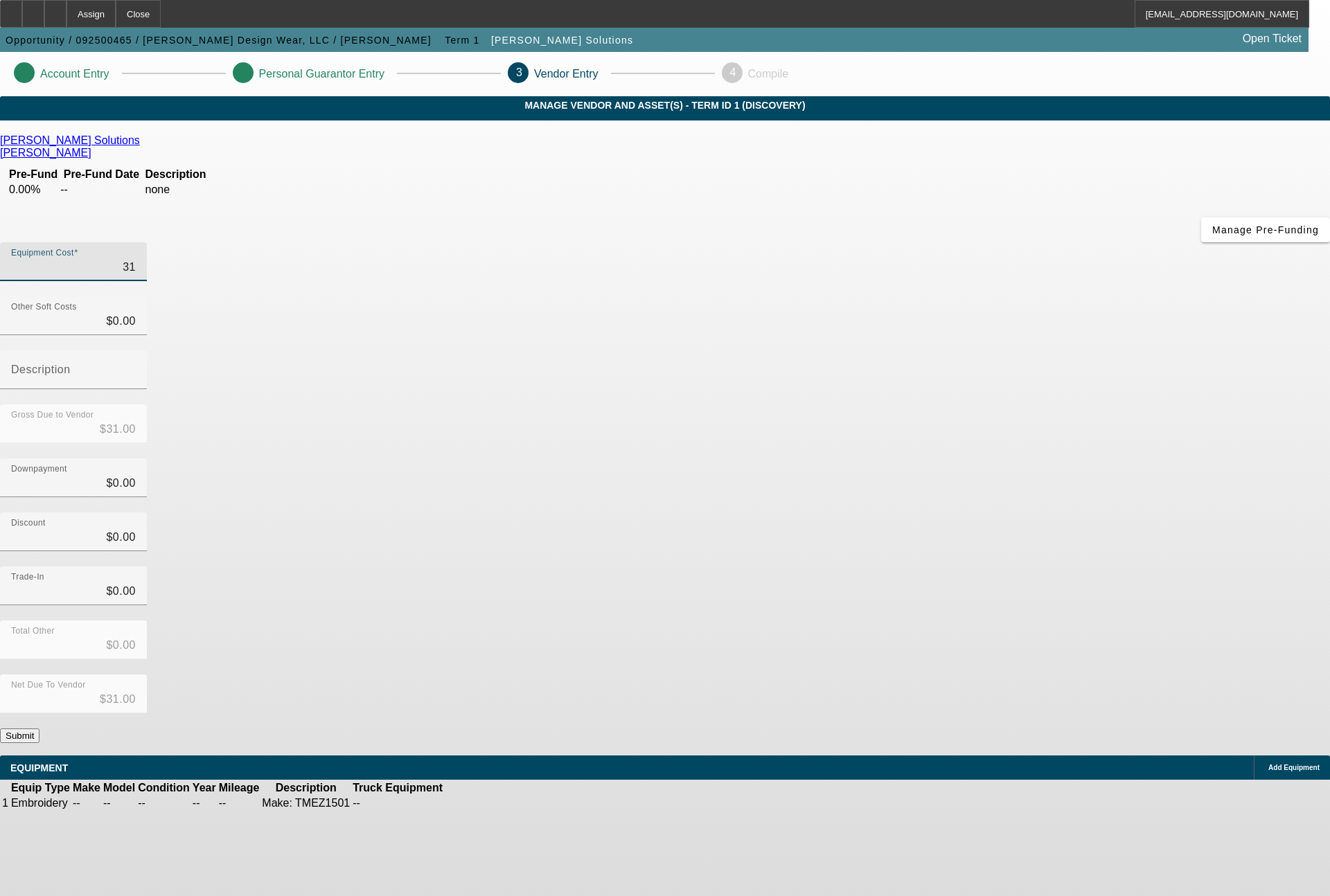
type input "$315.00"
type input "3153"
type input "$3,153.00"
type input "31535"
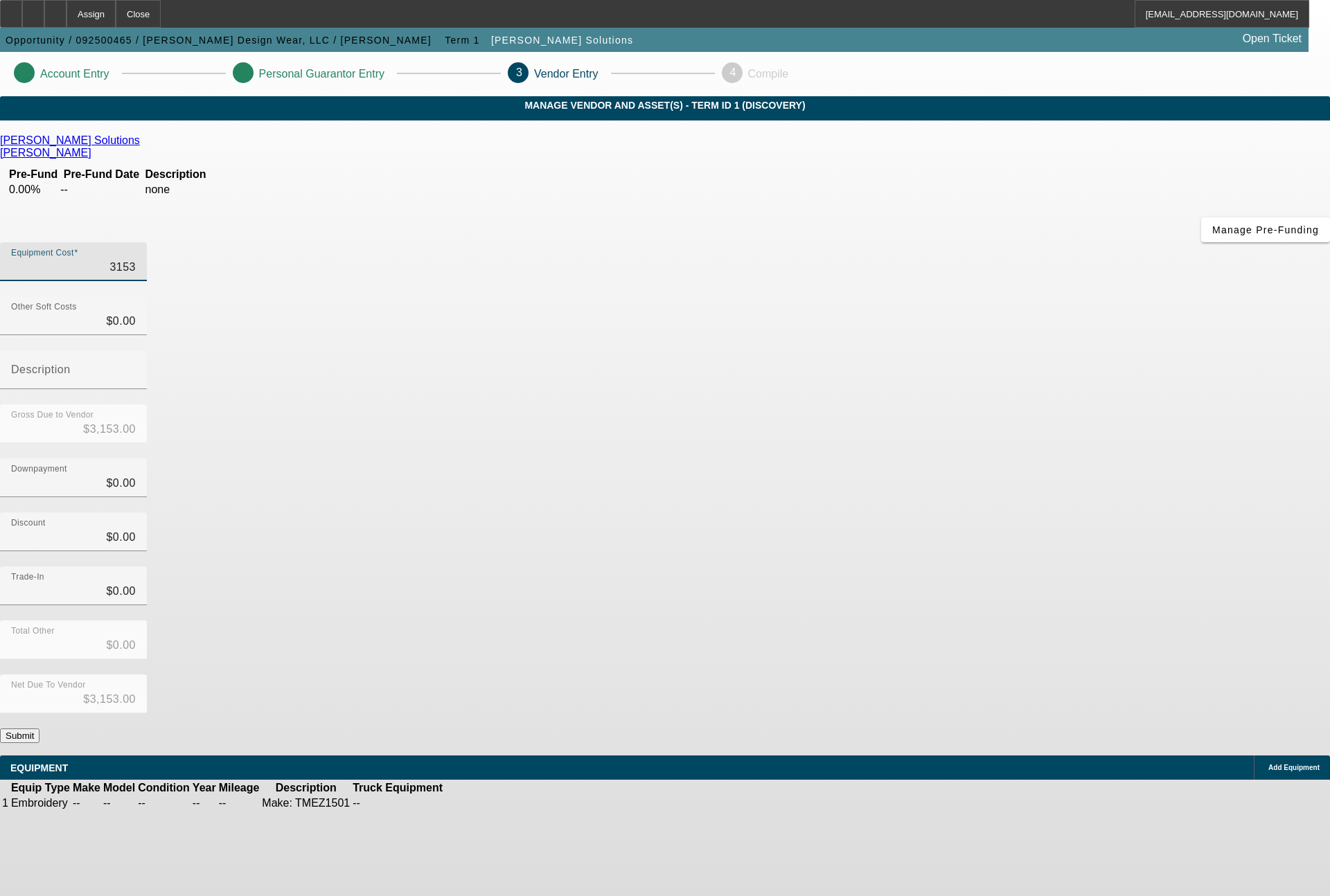
type input "$31,535.00"
click at [474, 803] on link at bounding box center [474, 803] width 0 height 0
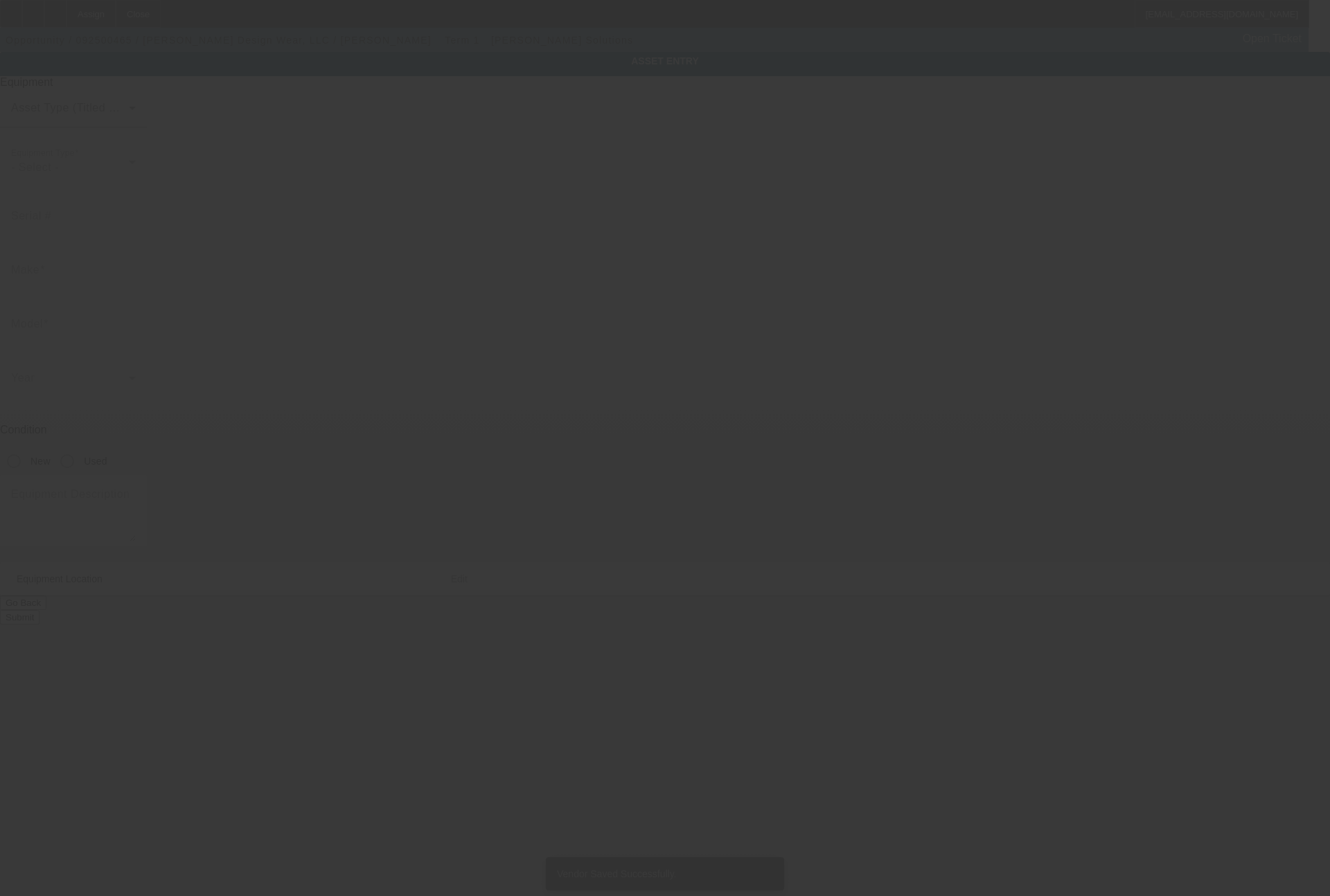
type textarea "Make: TMEZ1501"
type input "[STREET_ADDRESS]"
type input "[GEOGRAPHIC_DATA]"
type input "47240"
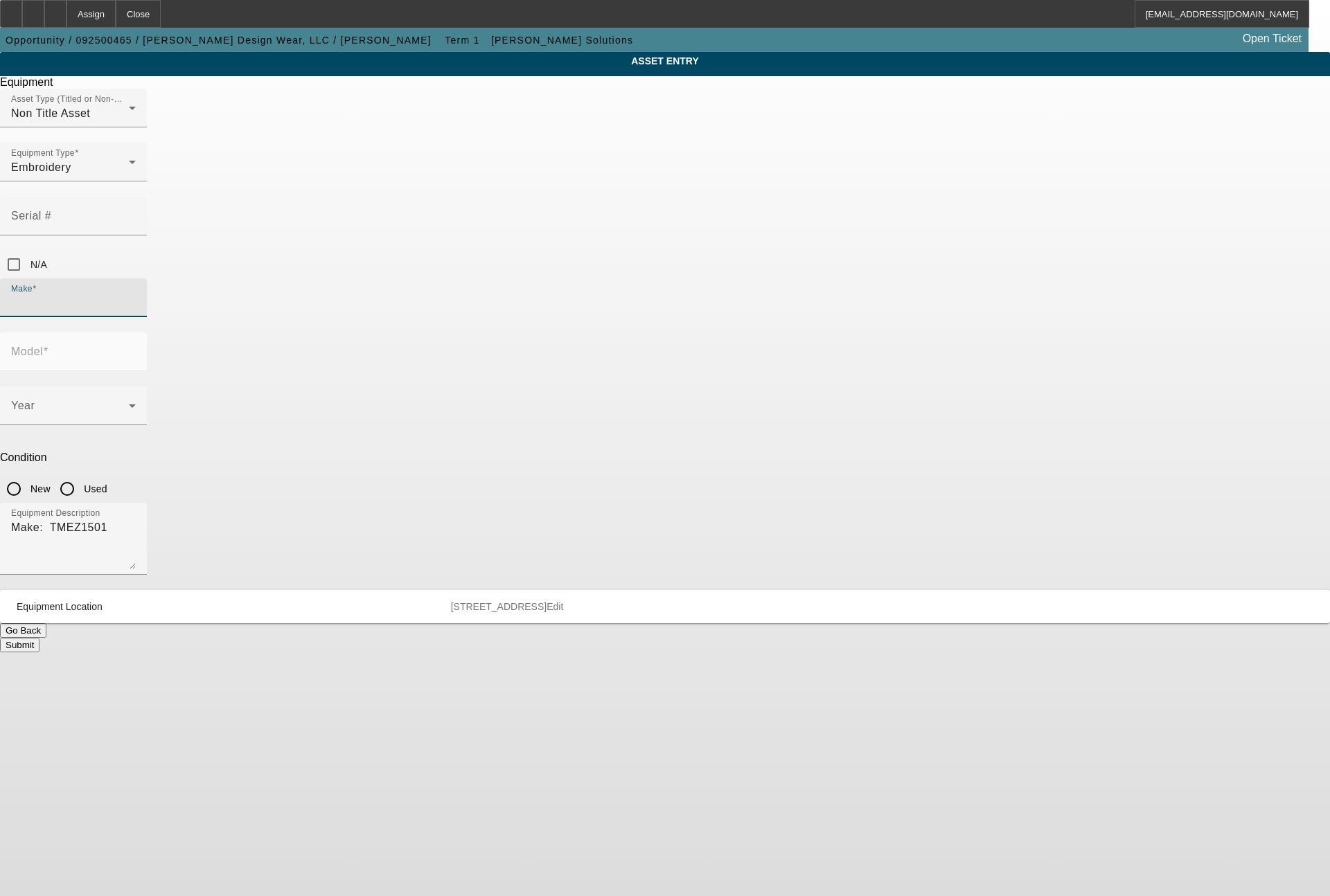
click at [136, 295] on input "Make" at bounding box center [73, 303] width 125 height 17
click at [485, 325] on span "Tajima" at bounding box center [502, 321] width 34 height 12
type input "Tajima"
click at [136, 415] on div at bounding box center [136, 415] width 0 height 0
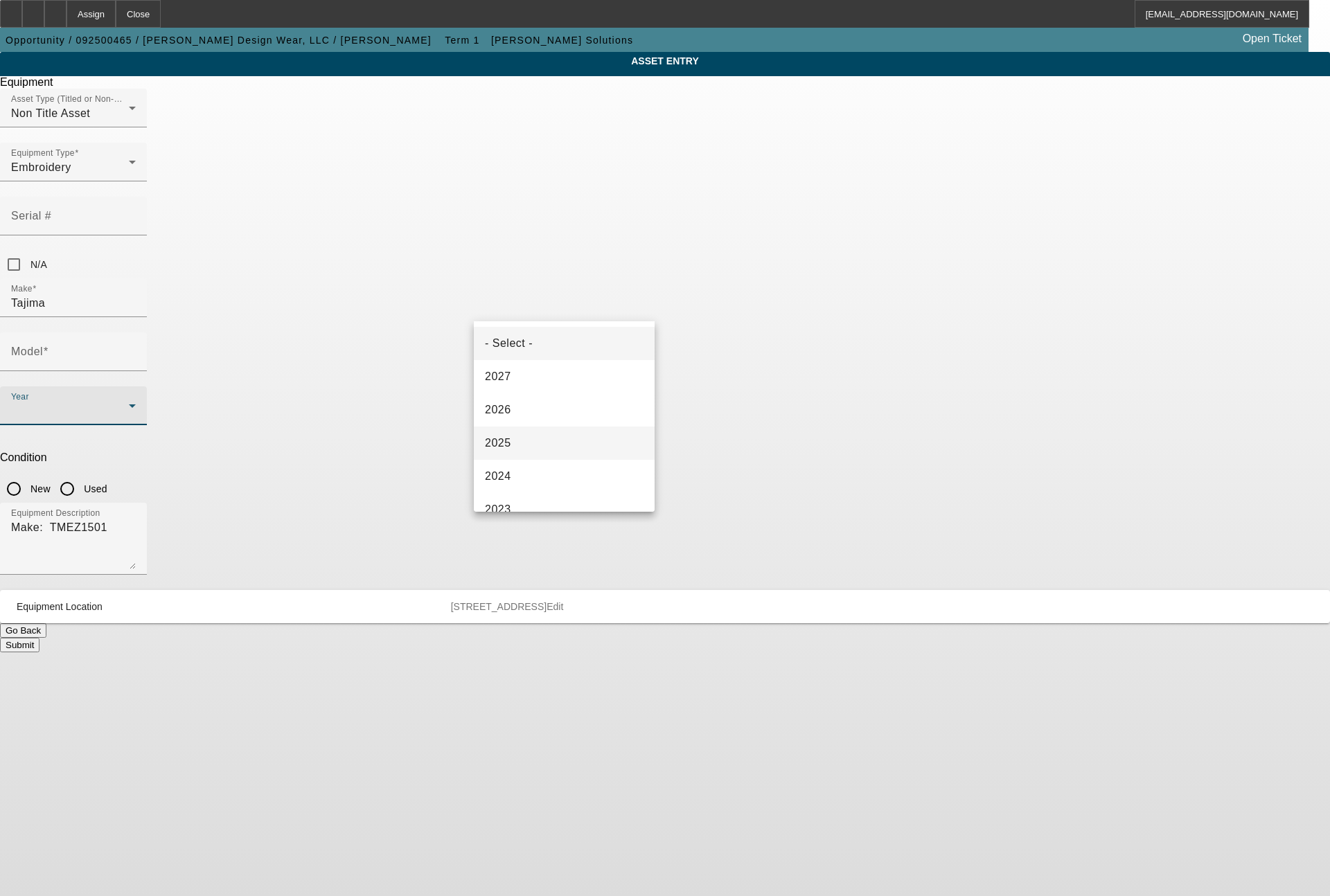
click at [524, 437] on mat-option "2025" at bounding box center [564, 444] width 181 height 33
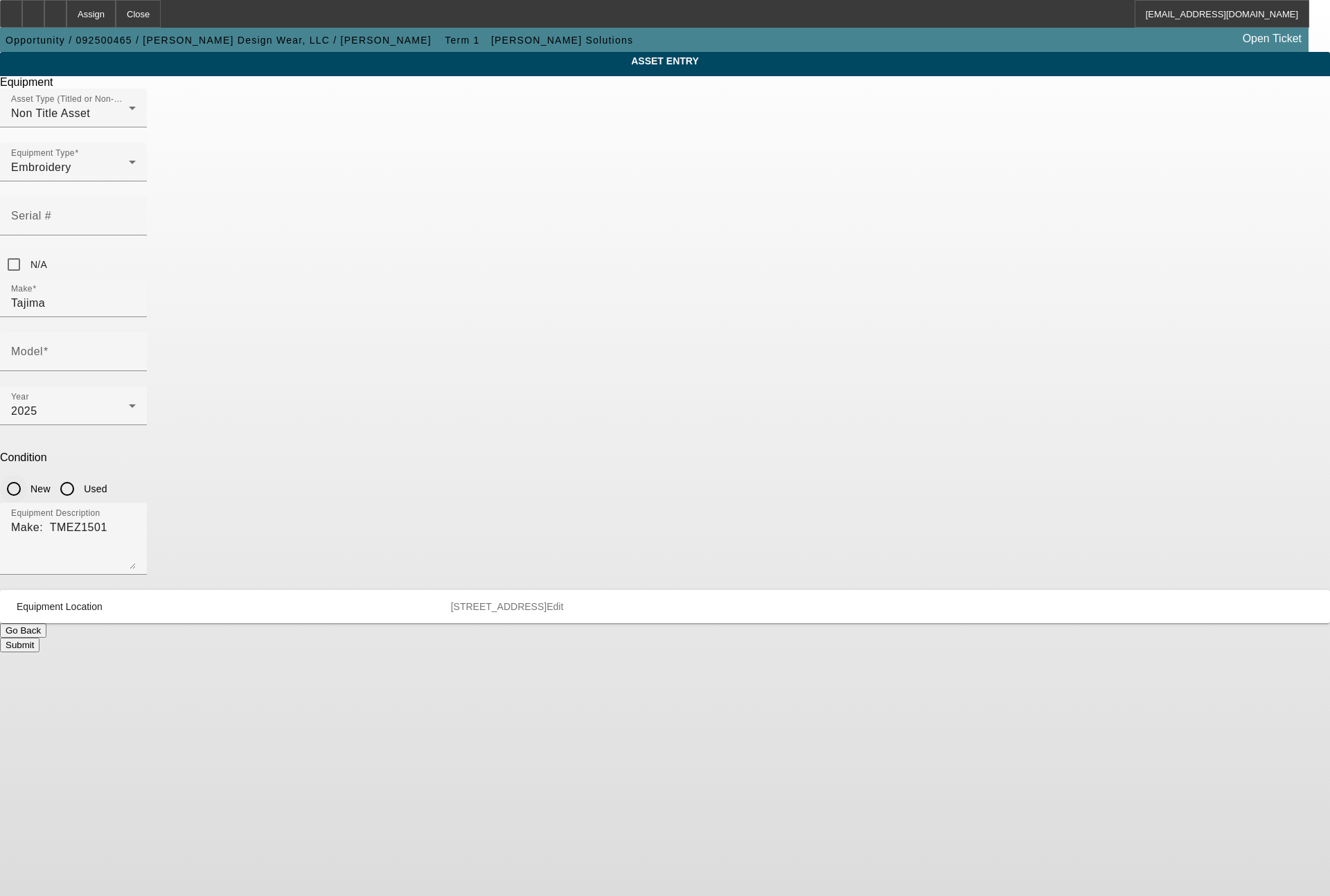
click at [28, 475] on input "New" at bounding box center [14, 489] width 28 height 28
radio input "true"
click at [136, 349] on input "Model" at bounding box center [73, 357] width 125 height 17
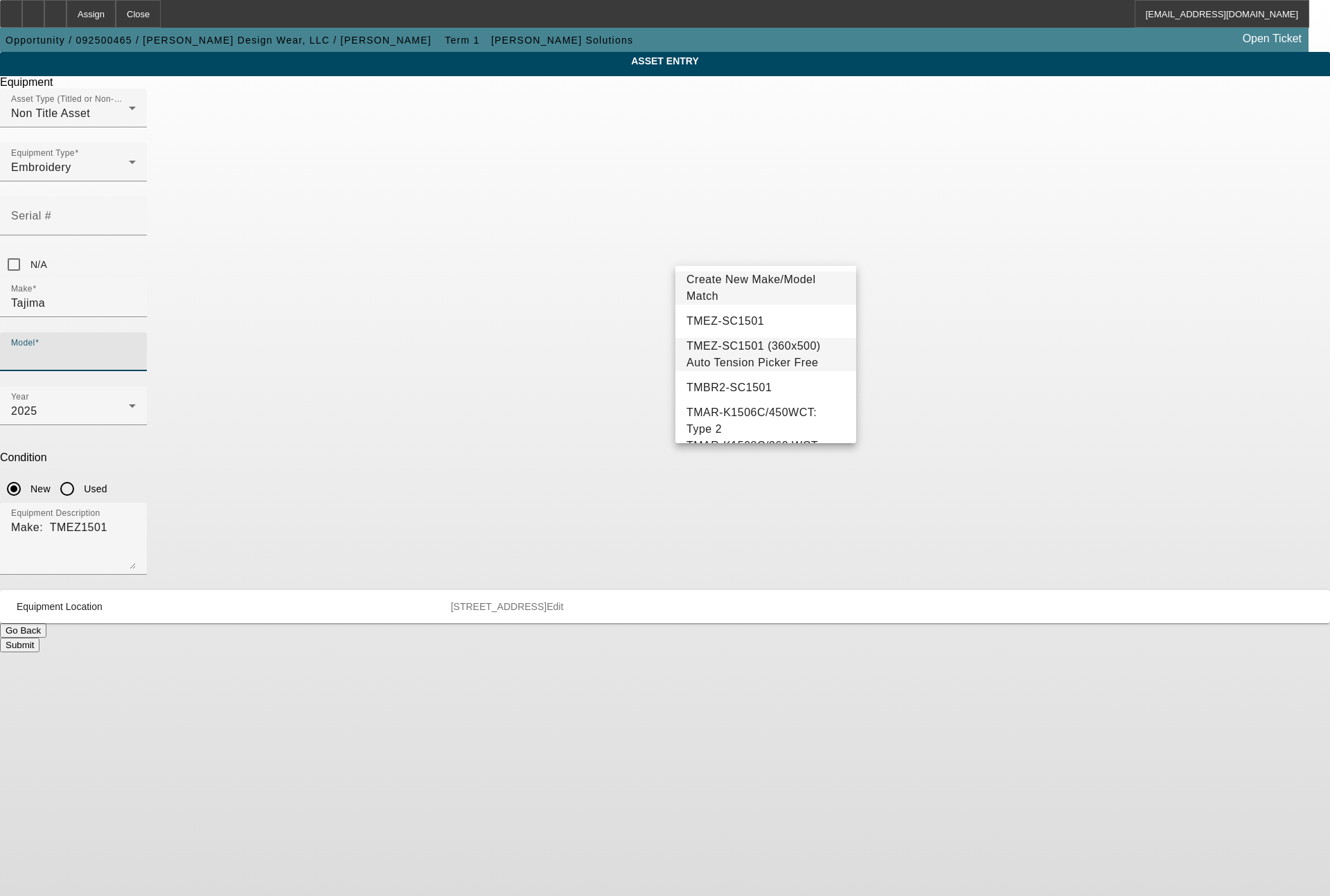
click at [745, 346] on span "TMEZ-SC1501 (360x500) Auto Tension Picker Free" at bounding box center [753, 354] width 134 height 28
type input "TMEZ-SC1501 (360x500) Auto Tension Picker Free"
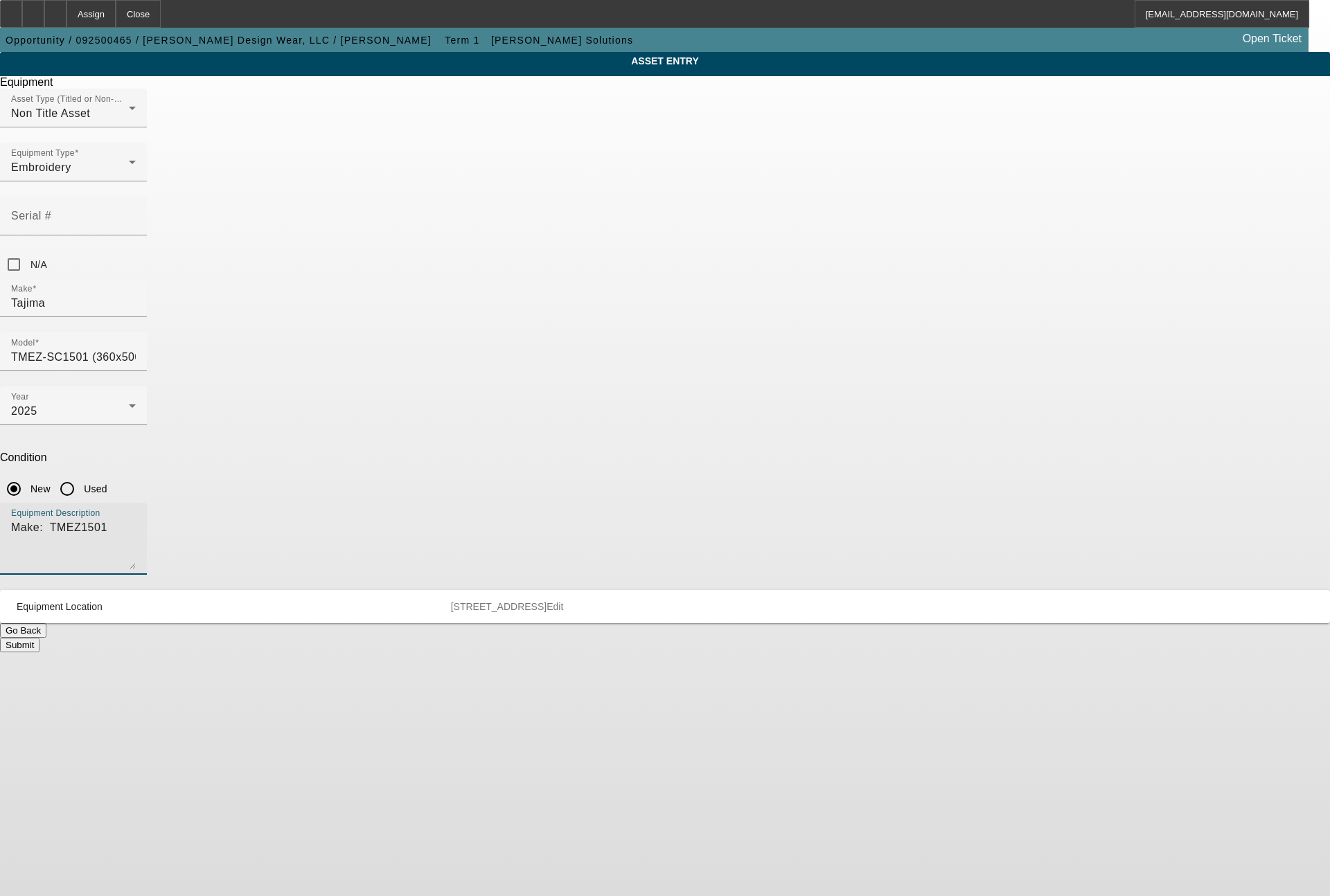
drag, startPoint x: 560, startPoint y: 367, endPoint x: 459, endPoint y: 366, distance: 101.0
click at [459, 366] on div "ASSET ENTRY Delete asset Equipment Asset Type (Titled or Non-Titled) Non Title …" at bounding box center [665, 352] width 1330 height 600
type textarea "single head machine"
click at [39, 638] on button "Submit" at bounding box center [20, 645] width 39 height 15
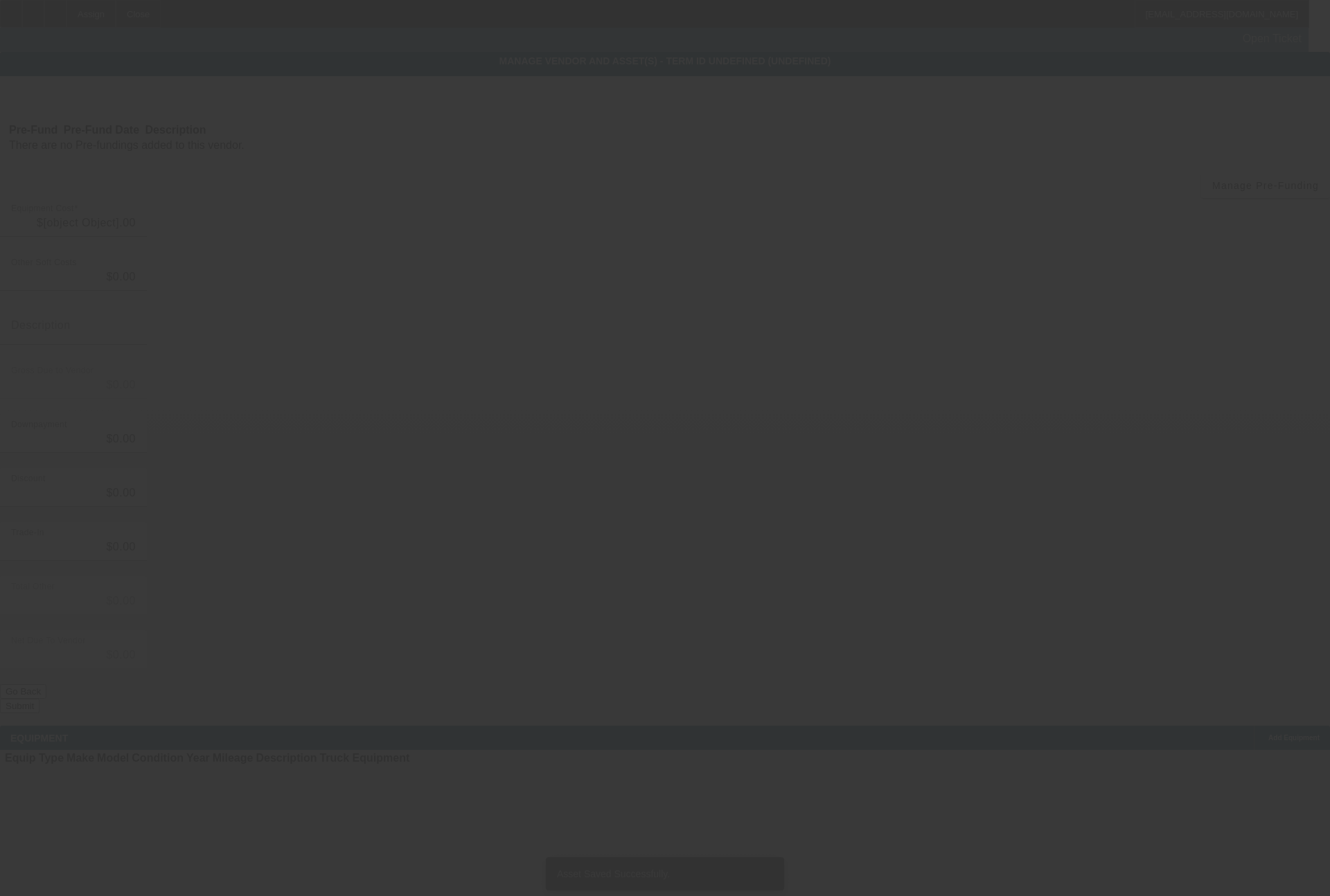
type input "$31,535.00"
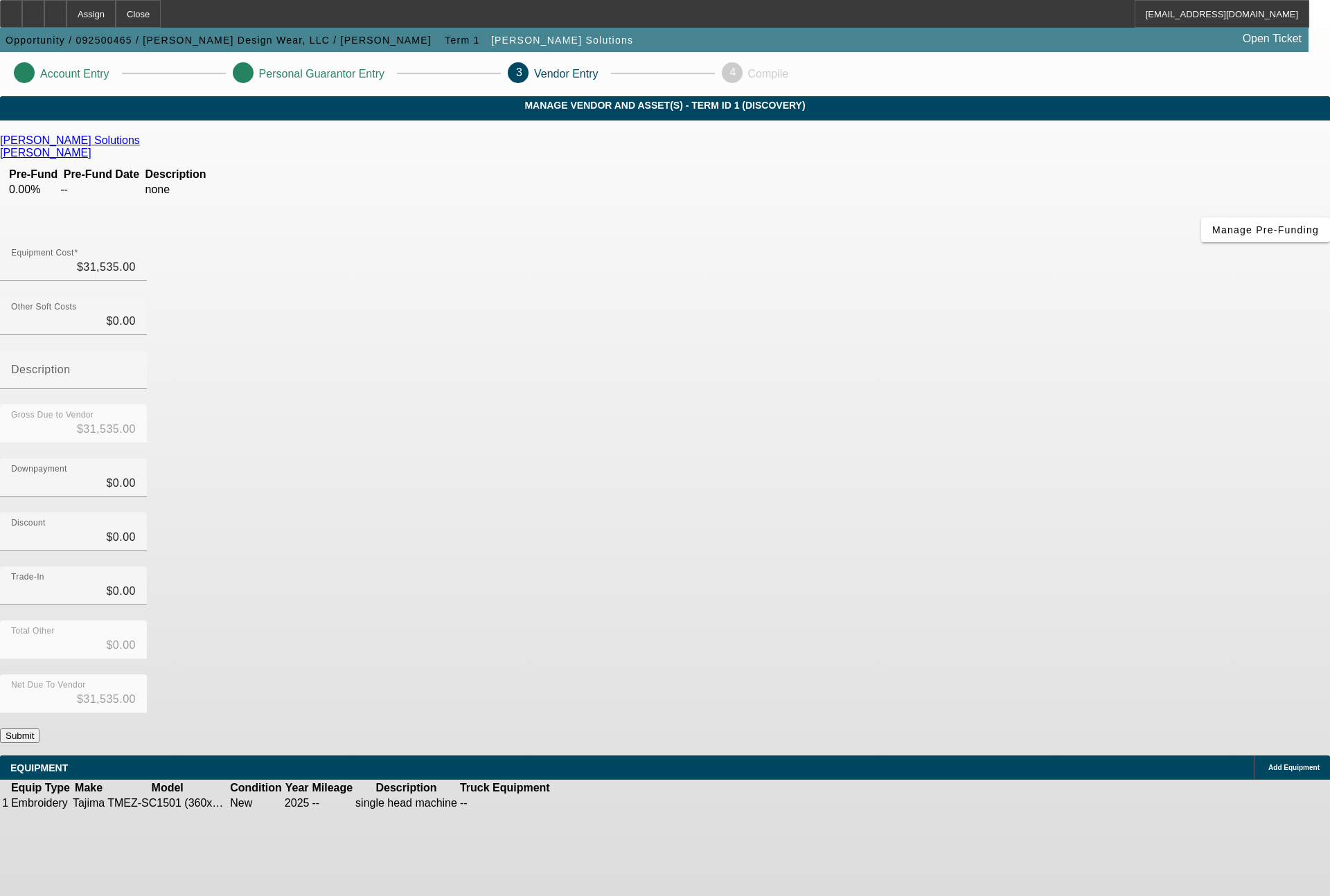
click at [39, 728] on button "Submit" at bounding box center [20, 736] width 39 height 15
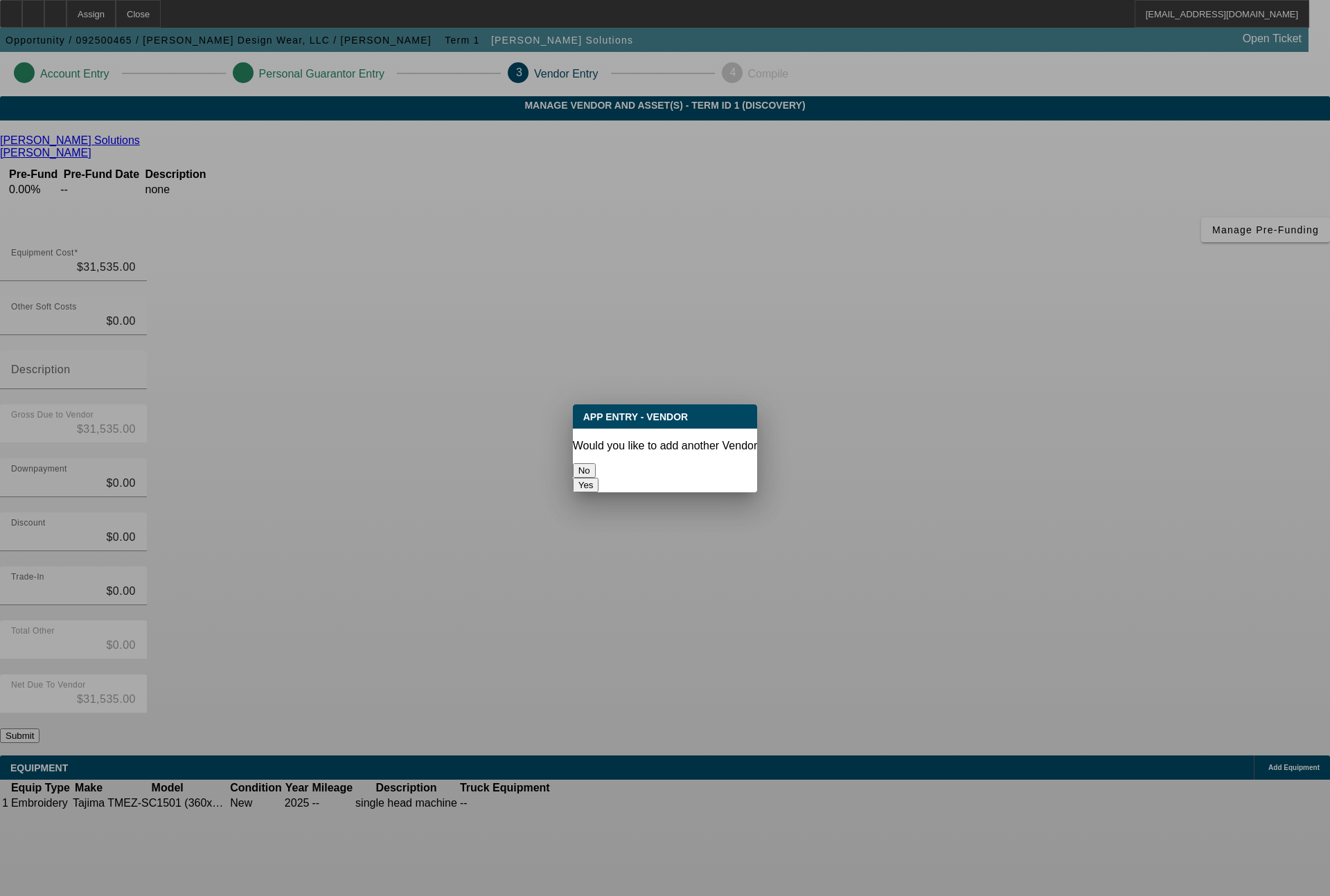
click at [596, 463] on button "No" at bounding box center [584, 471] width 23 height 15
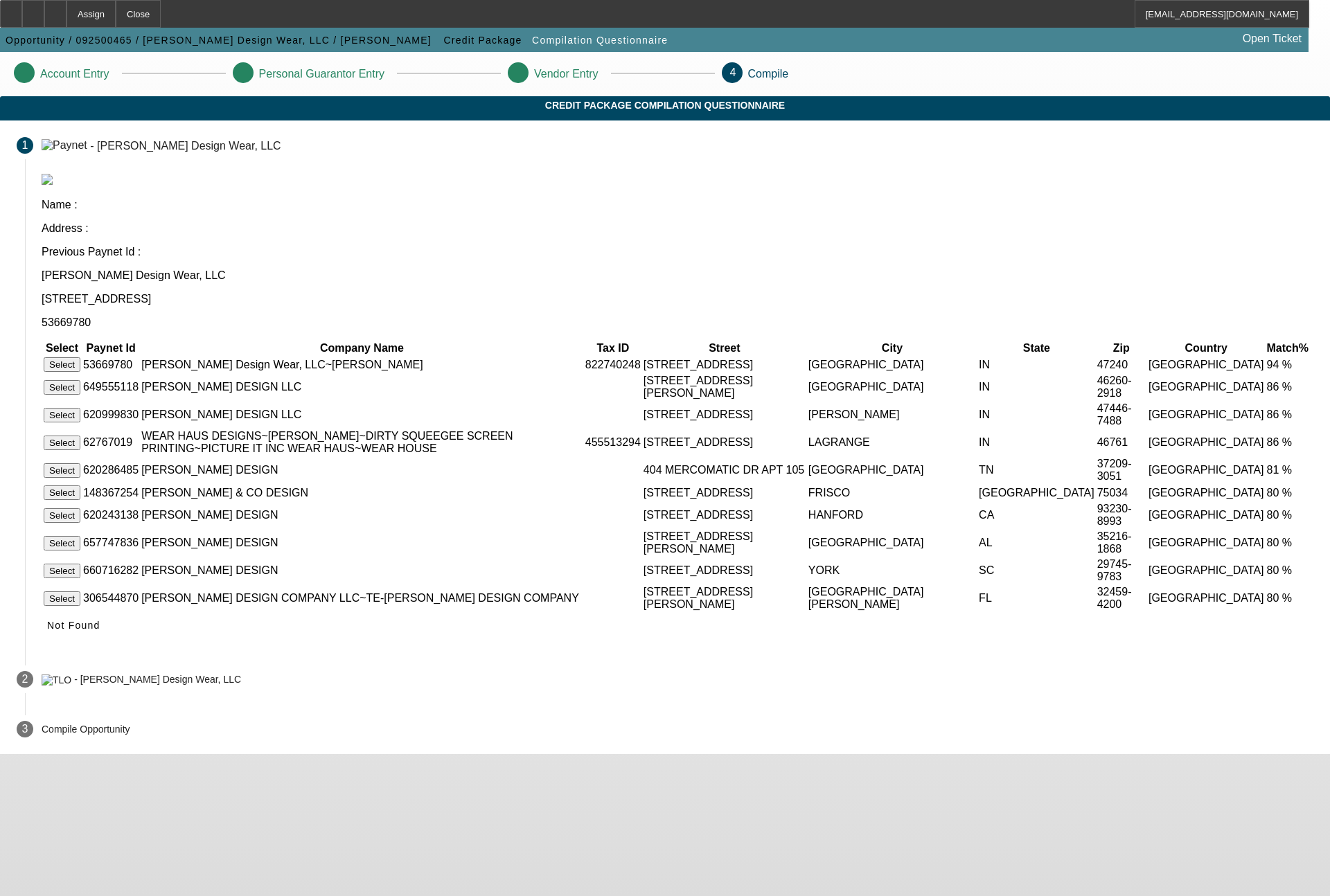
click at [81, 357] on button "Select" at bounding box center [62, 364] width 37 height 15
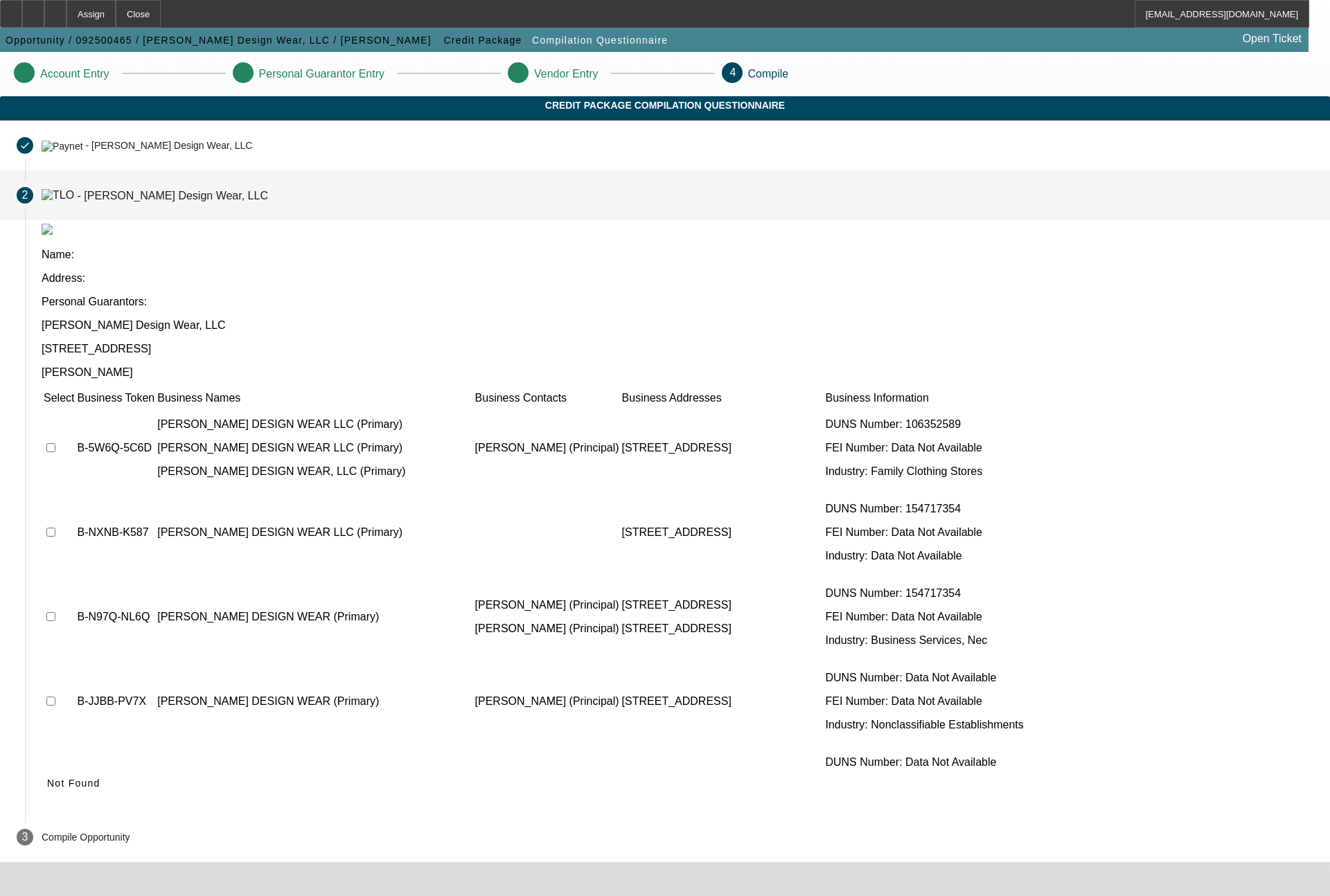
click at [55, 443] on input "checkbox" at bounding box center [51, 447] width 9 height 9
checkbox input "true"
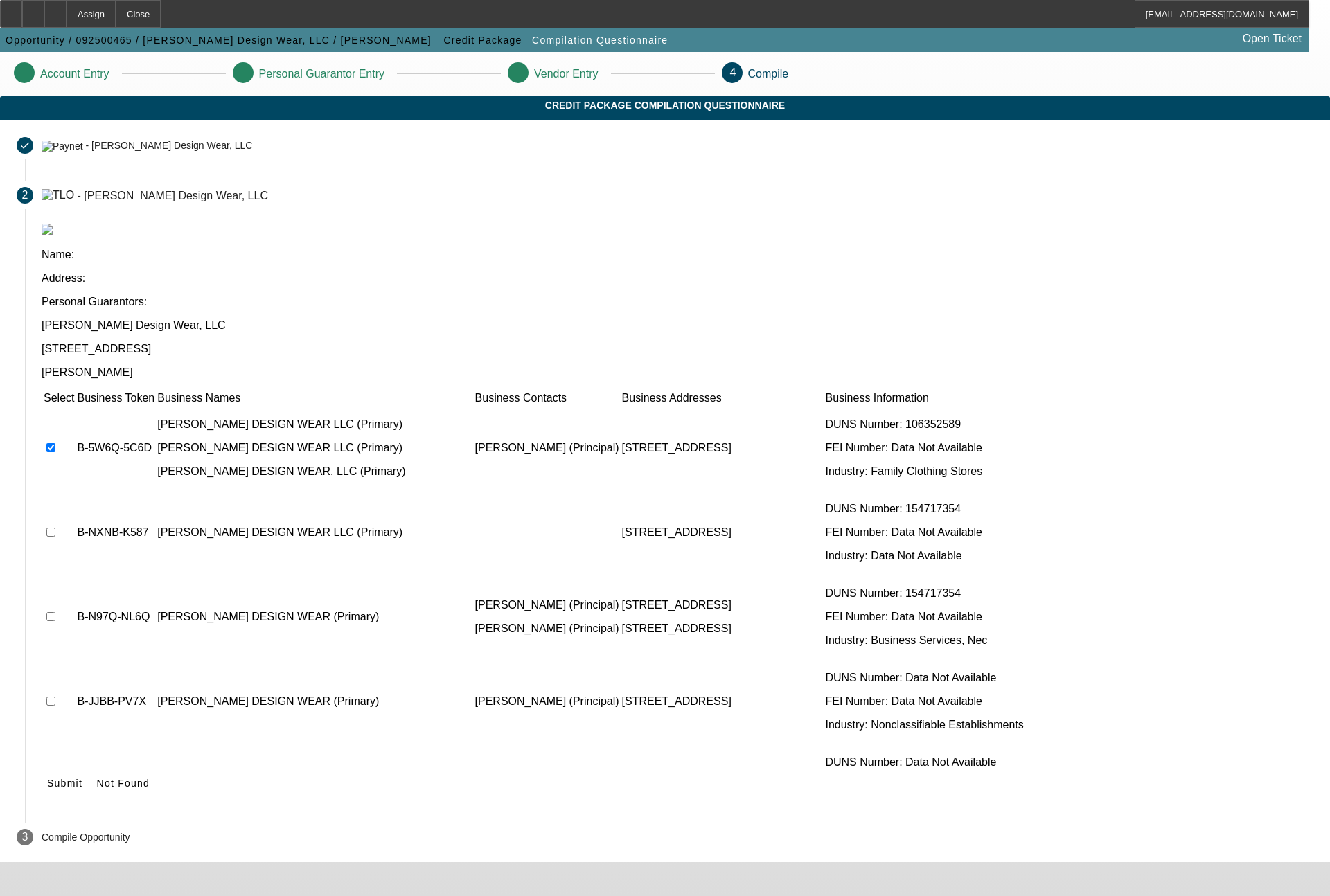
click at [55, 528] on input "checkbox" at bounding box center [51, 532] width 9 height 9
checkbox input "true"
click at [55, 697] on input "checkbox" at bounding box center [51, 701] width 9 height 9
checkbox input "true"
click at [55, 781] on input "checkbox" at bounding box center [51, 786] width 9 height 9
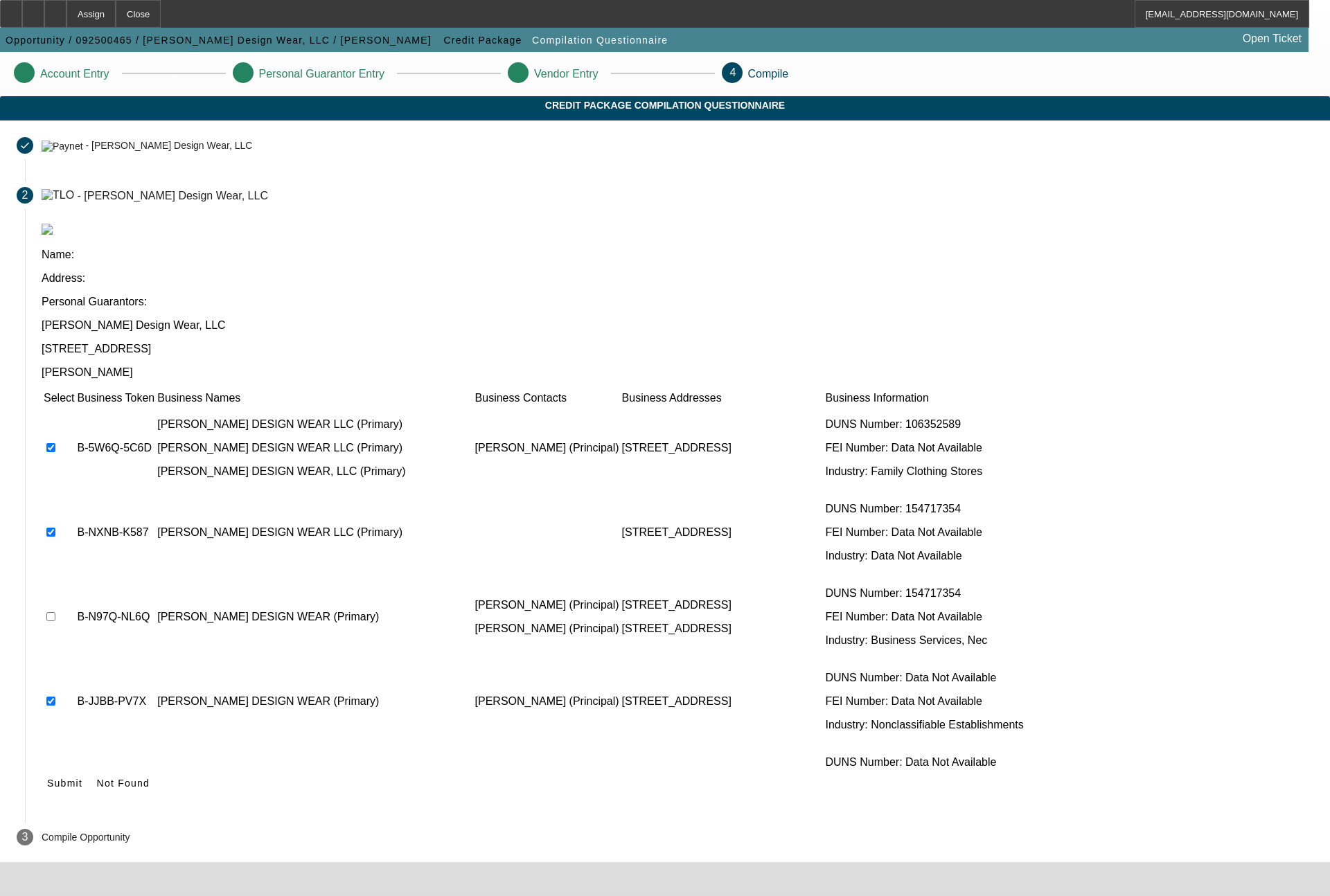
checkbox input "true"
click at [55, 866] on input "checkbox" at bounding box center [51, 870] width 9 height 9
checkbox input "true"
click at [55, 612] on input "checkbox" at bounding box center [51, 616] width 9 height 9
checkbox input "true"
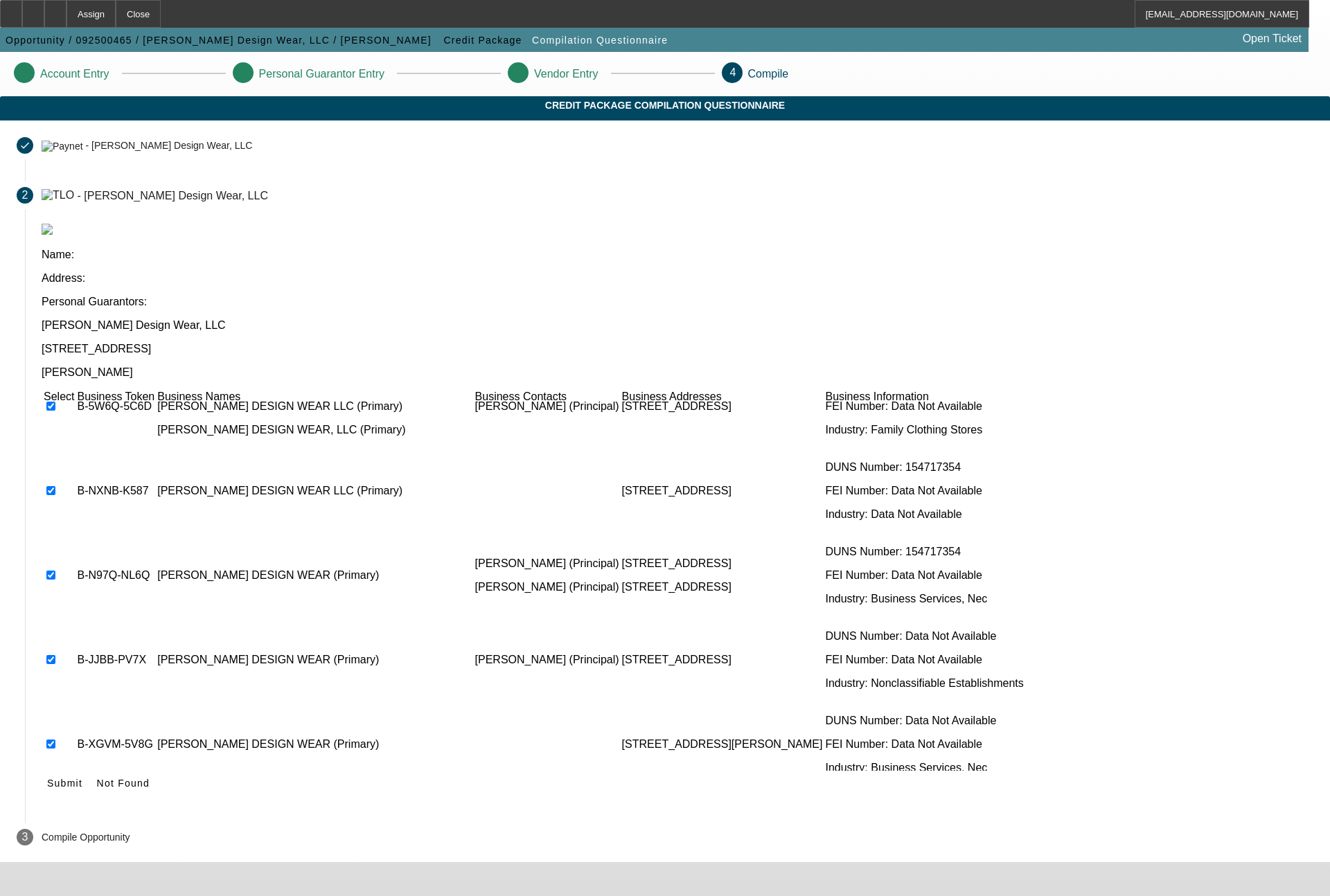
scroll to position [97, 0]
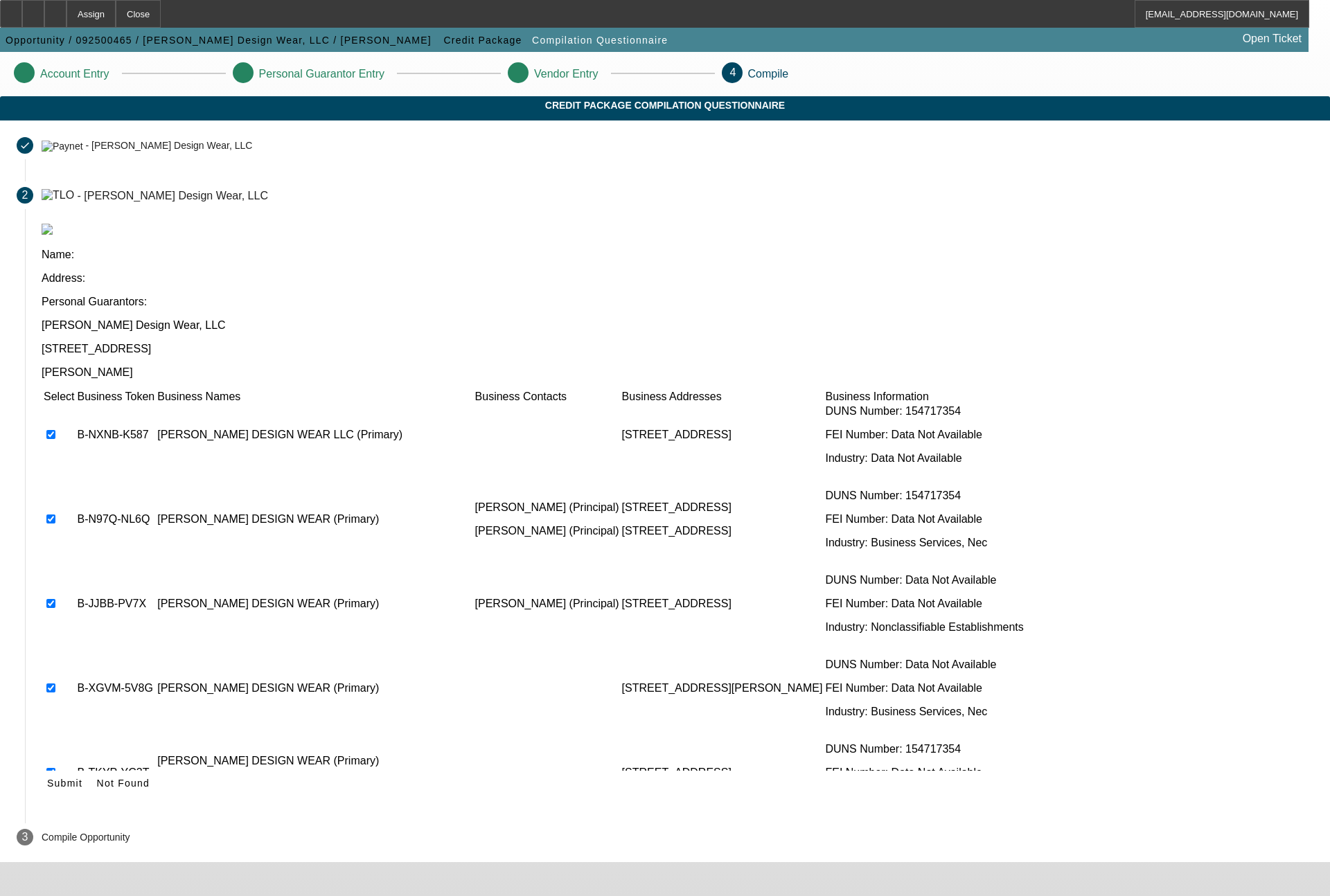
click at [55, 768] on input "checkbox" at bounding box center [51, 773] width 9 height 9
checkbox input "false"
click at [83, 778] on span "Submit" at bounding box center [65, 783] width 36 height 11
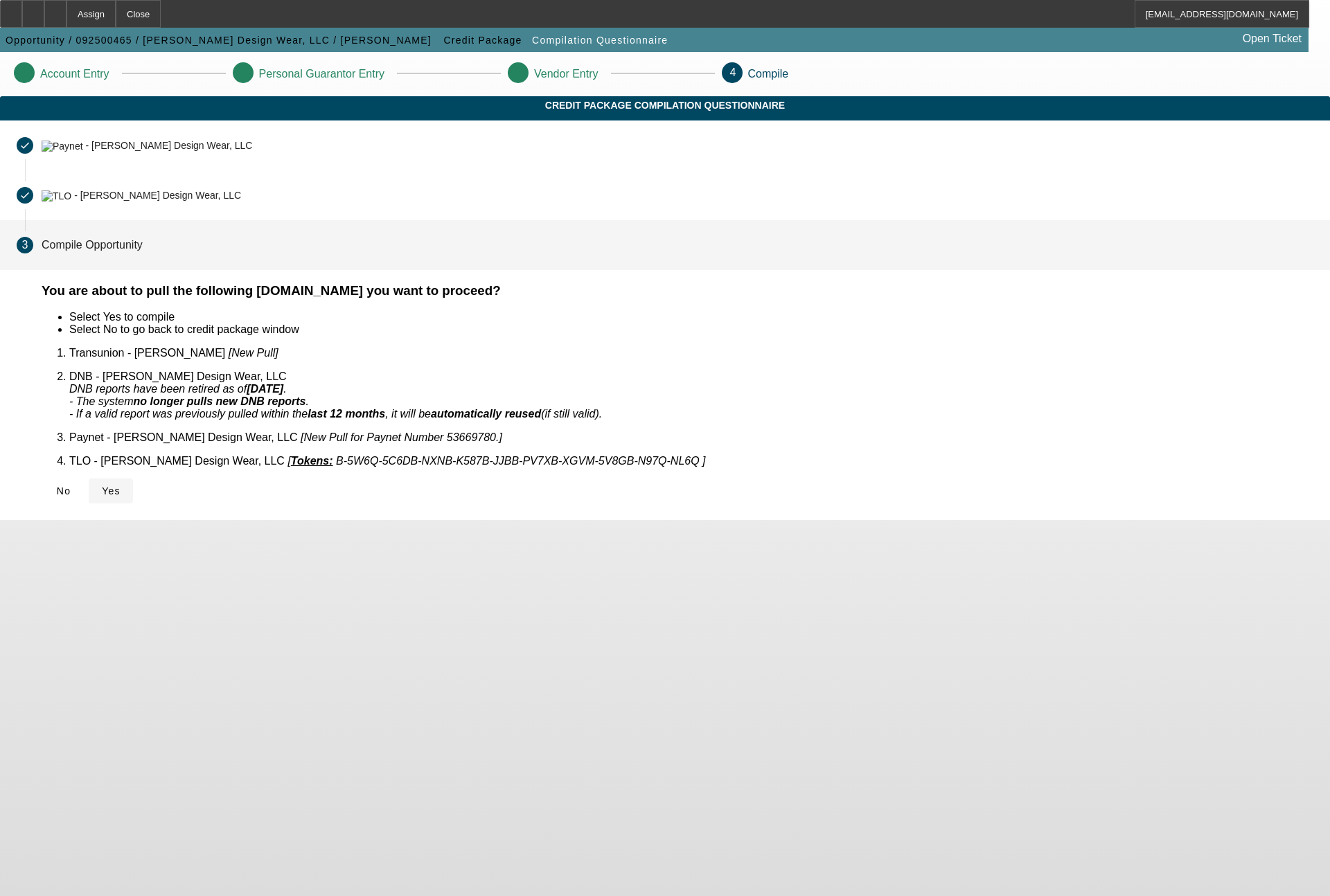
click at [102, 486] on icon at bounding box center [102, 491] width 0 height 11
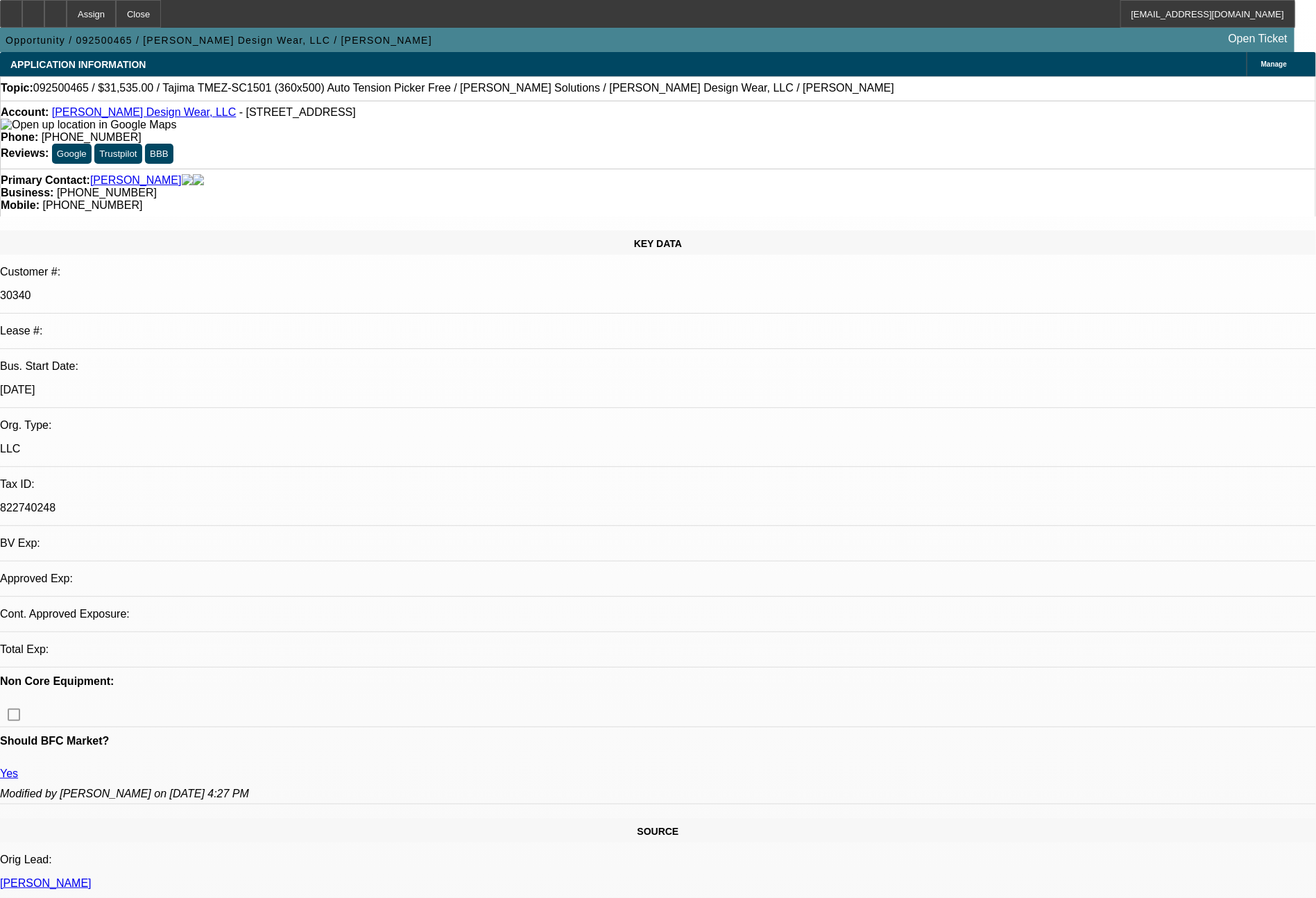
select select "0"
select select "2"
select select "0.1"
select select "4"
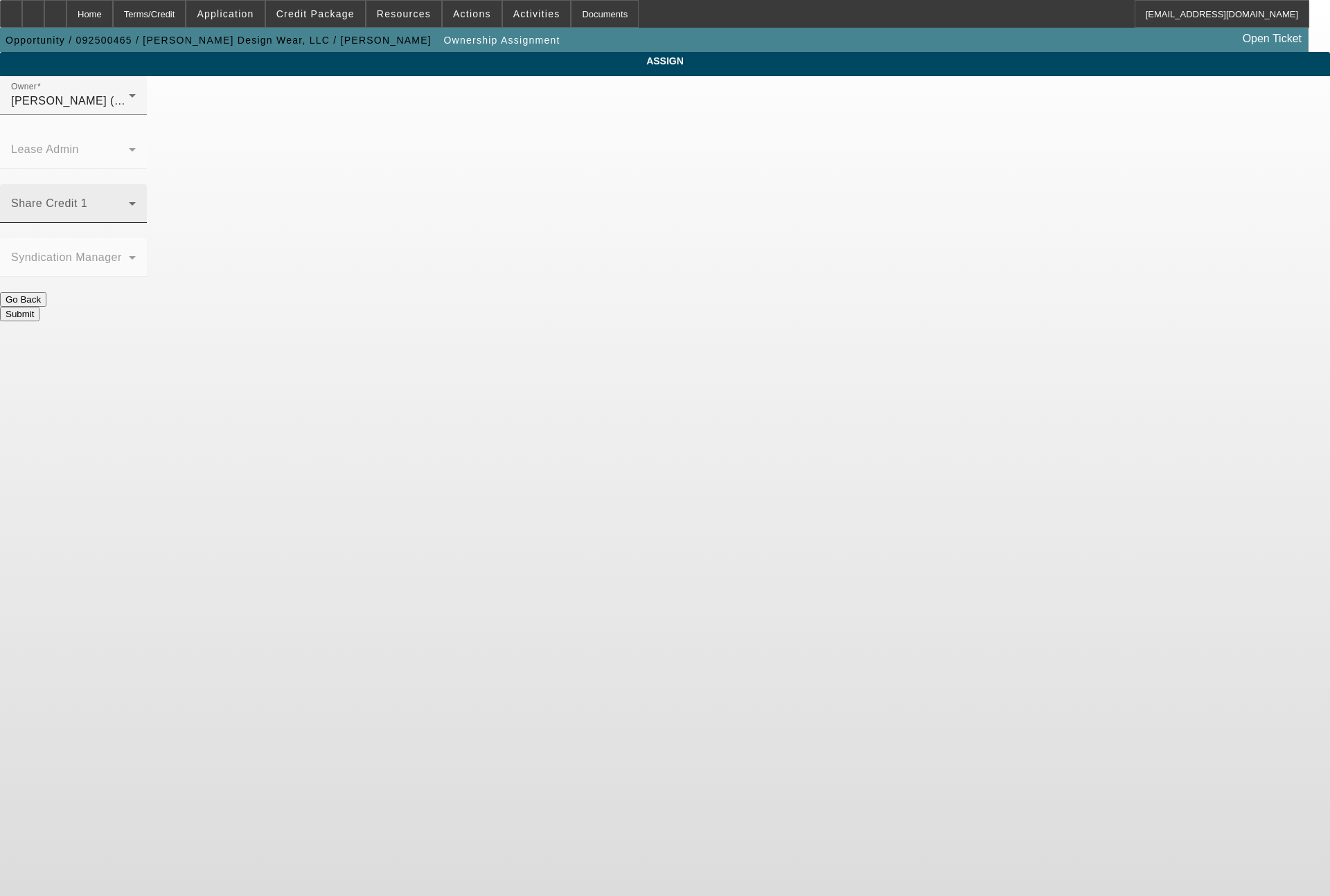
click at [136, 184] on div "Share Credit 1" at bounding box center [73, 203] width 125 height 38
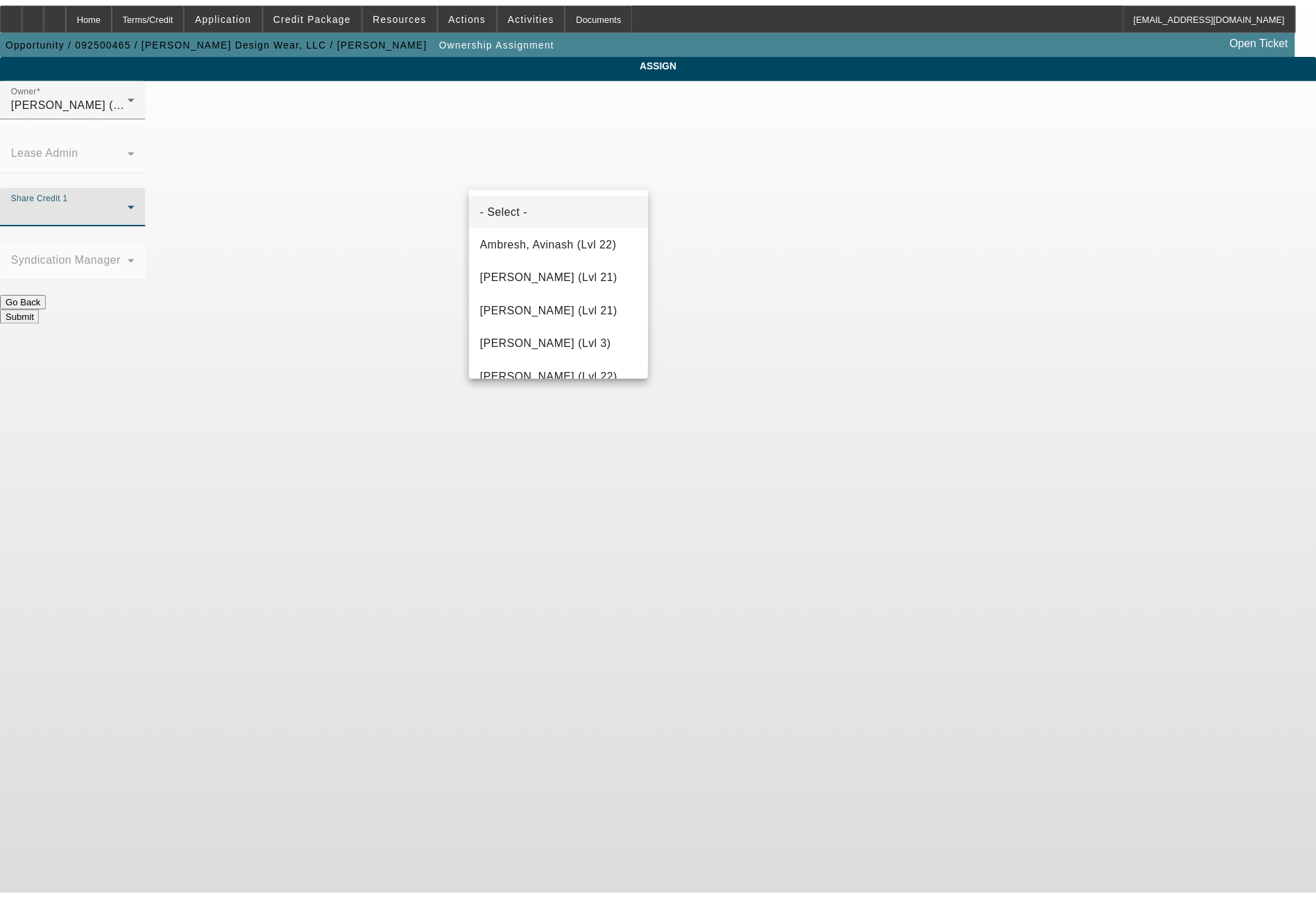
scroll to position [1799, 0]
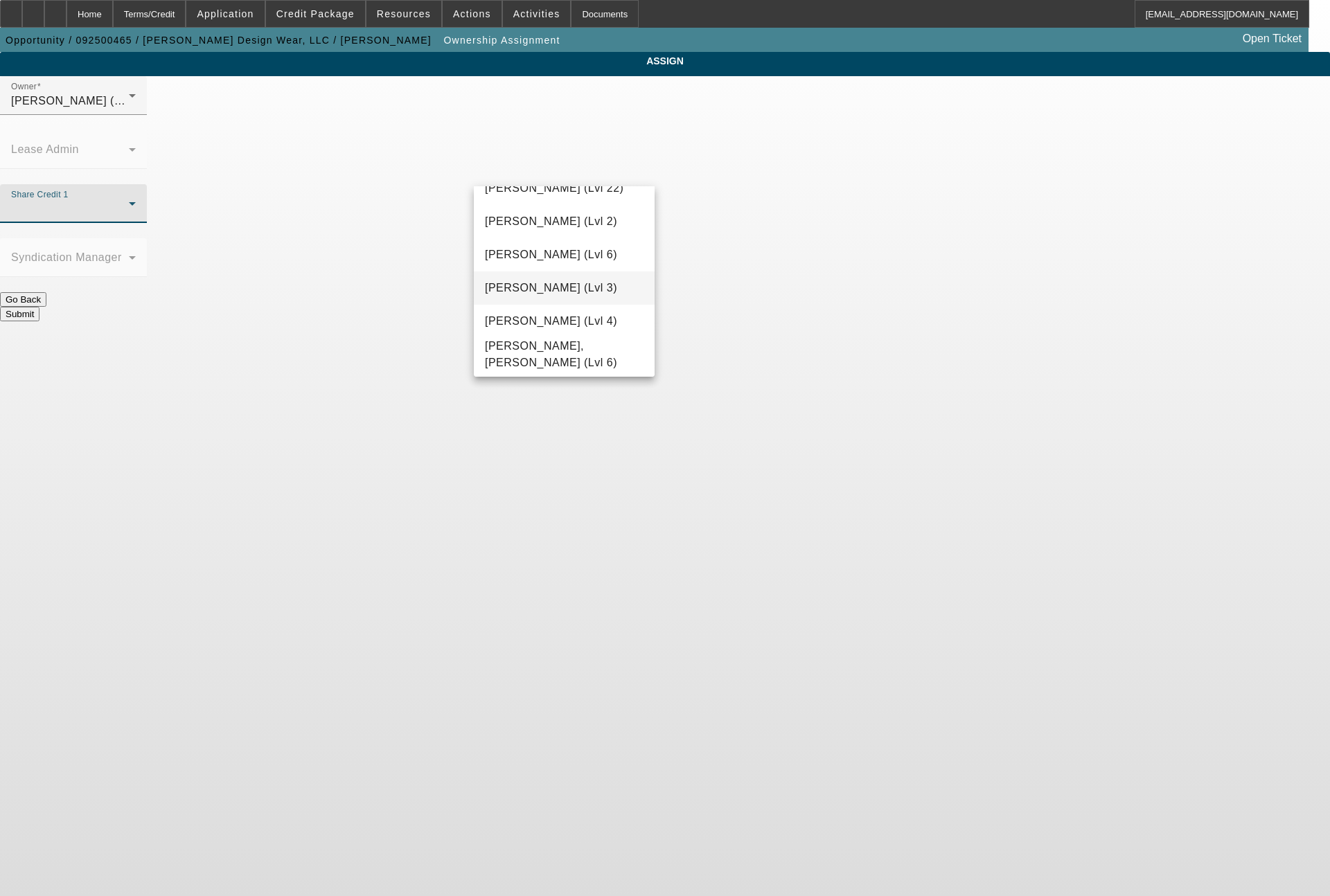
click at [575, 293] on span "[PERSON_NAME] (Lvl 3)" at bounding box center [551, 288] width 132 height 17
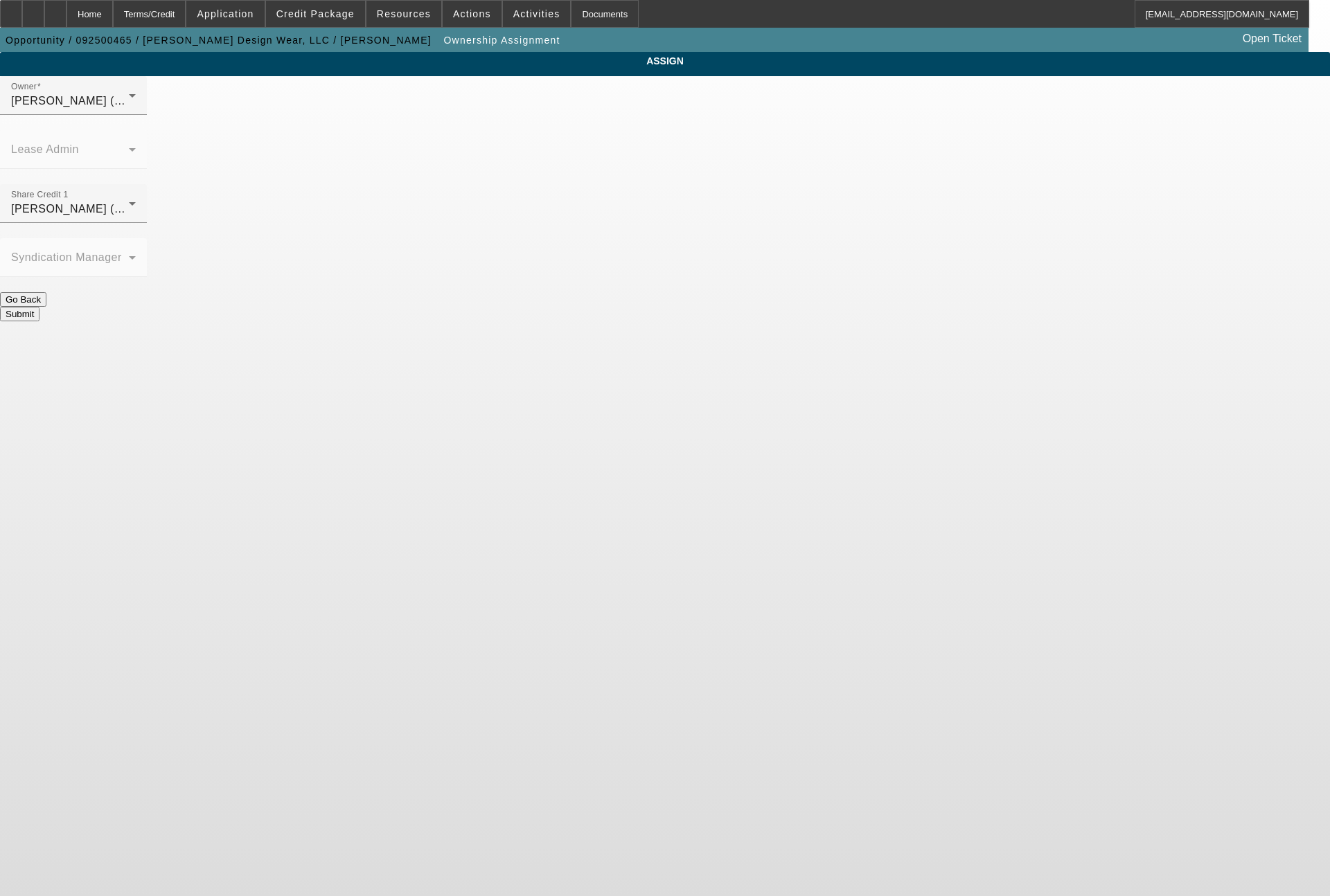
click at [39, 307] on button "Submit" at bounding box center [20, 314] width 39 height 15
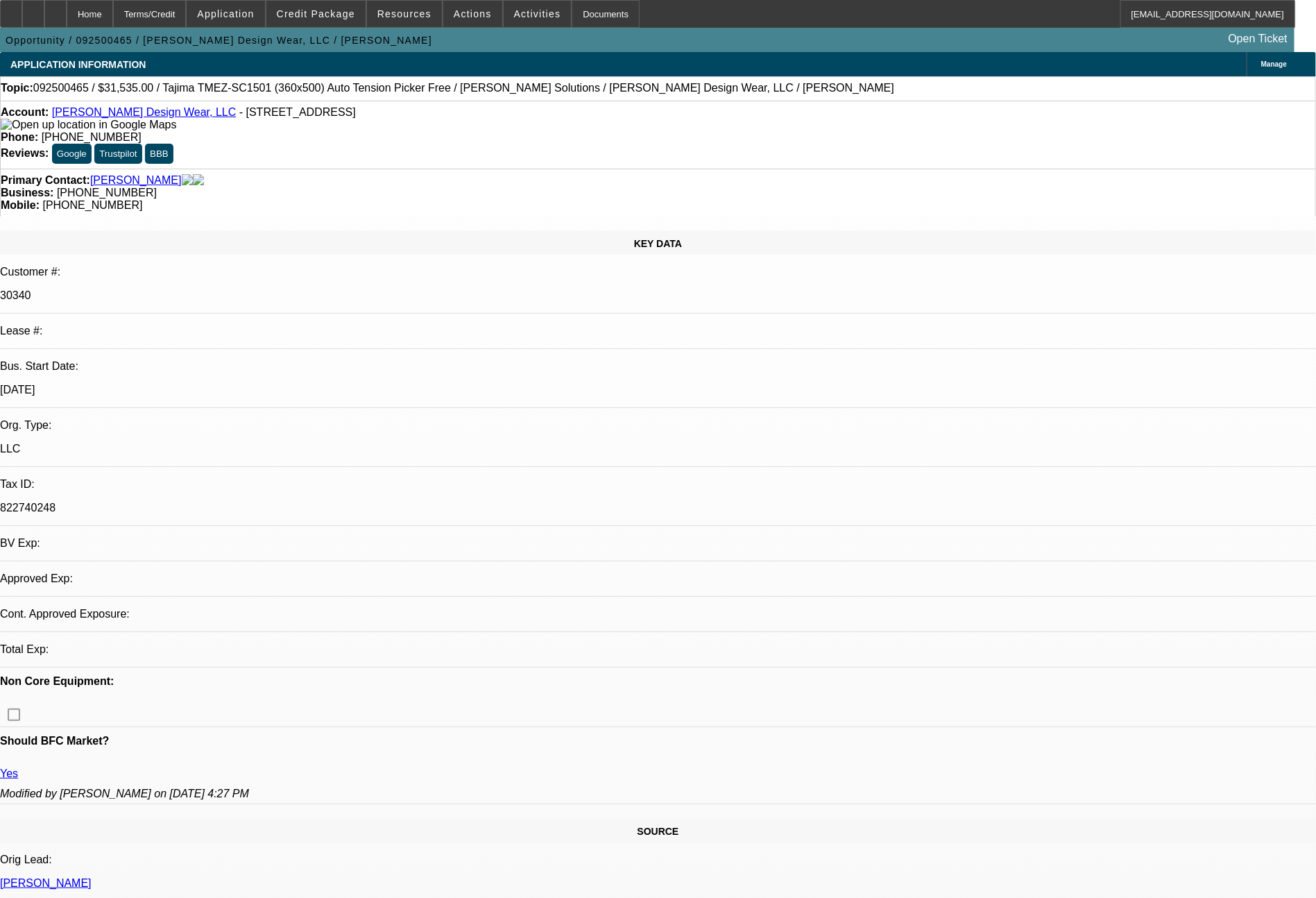
select select "0"
select select "2"
select select "0.1"
select select "4"
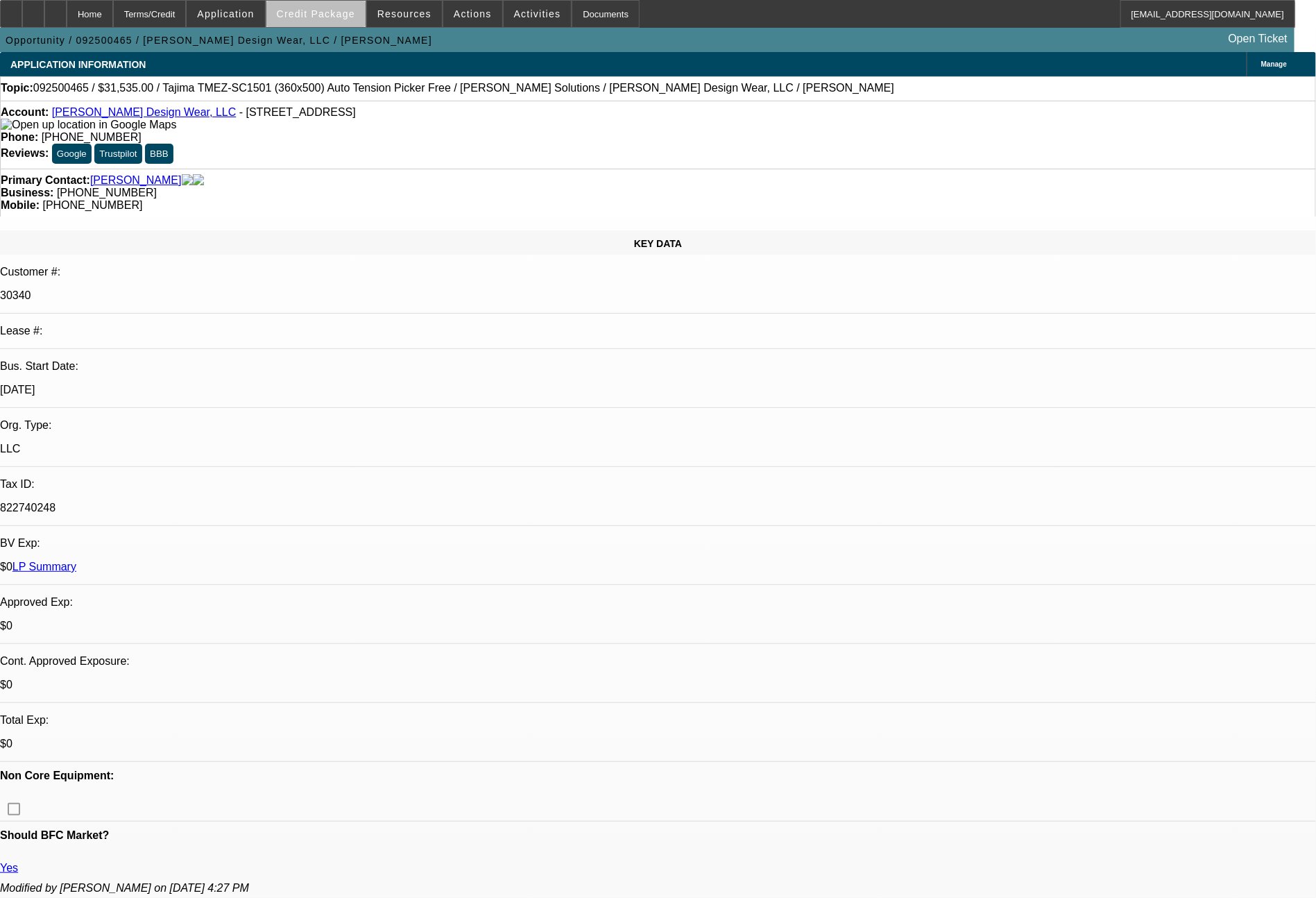
click at [348, 19] on span "Credit Package" at bounding box center [316, 13] width 79 height 11
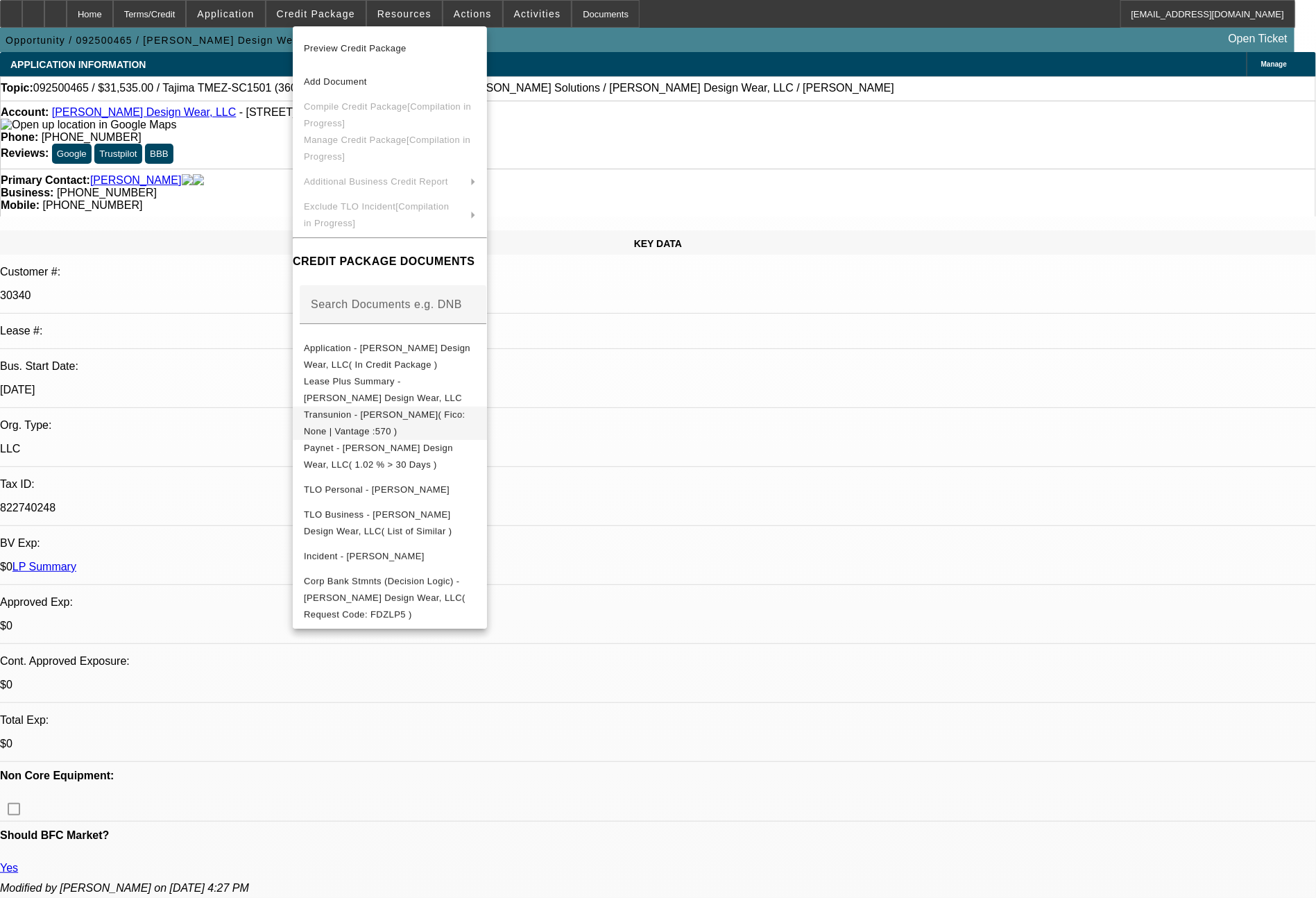
click at [444, 423] on span "Transunion - [PERSON_NAME]( Fico: None | Vantage :570 )" at bounding box center [385, 423] width 161 height 27
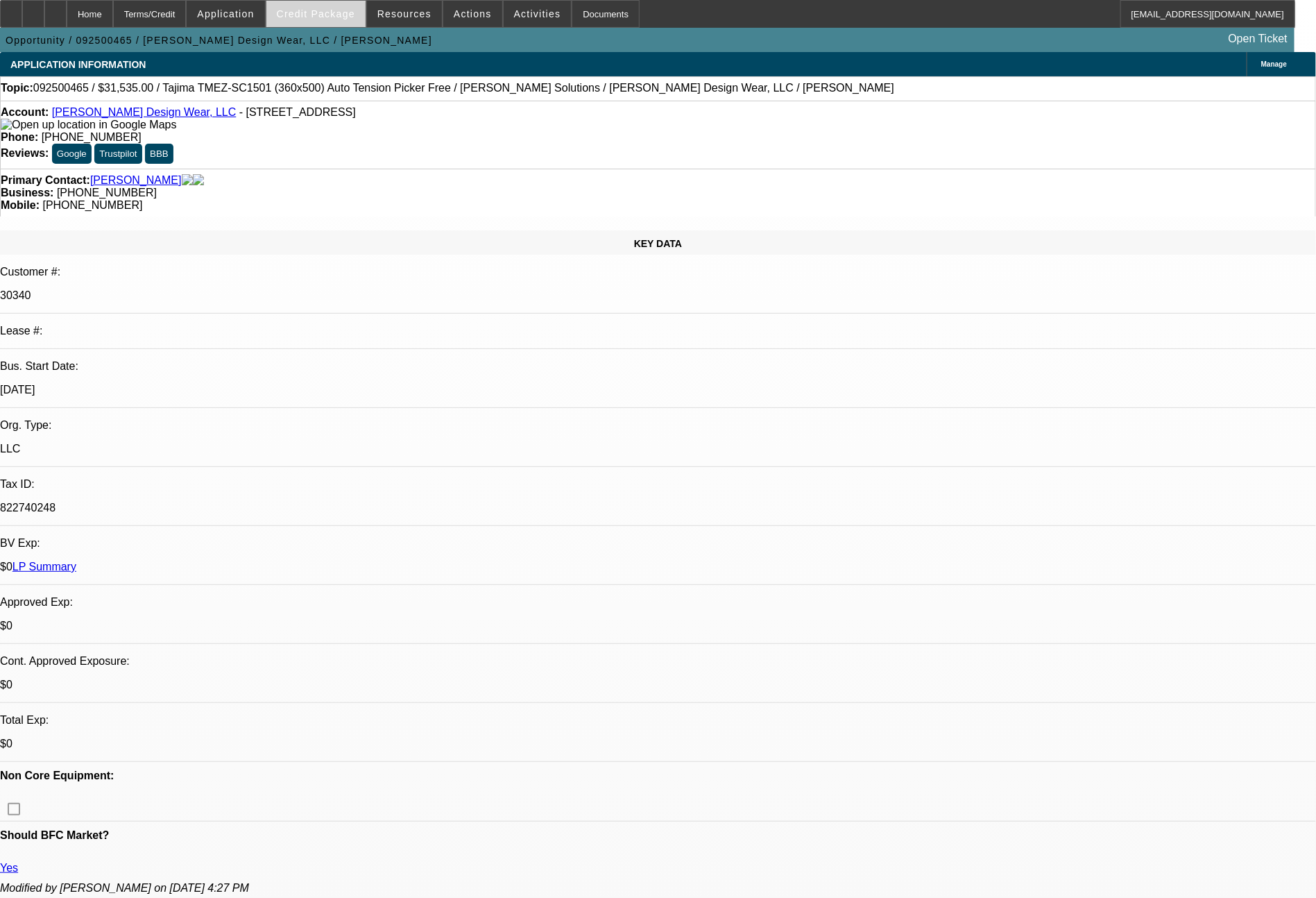
click at [327, 7] on span at bounding box center [316, 14] width 99 height 33
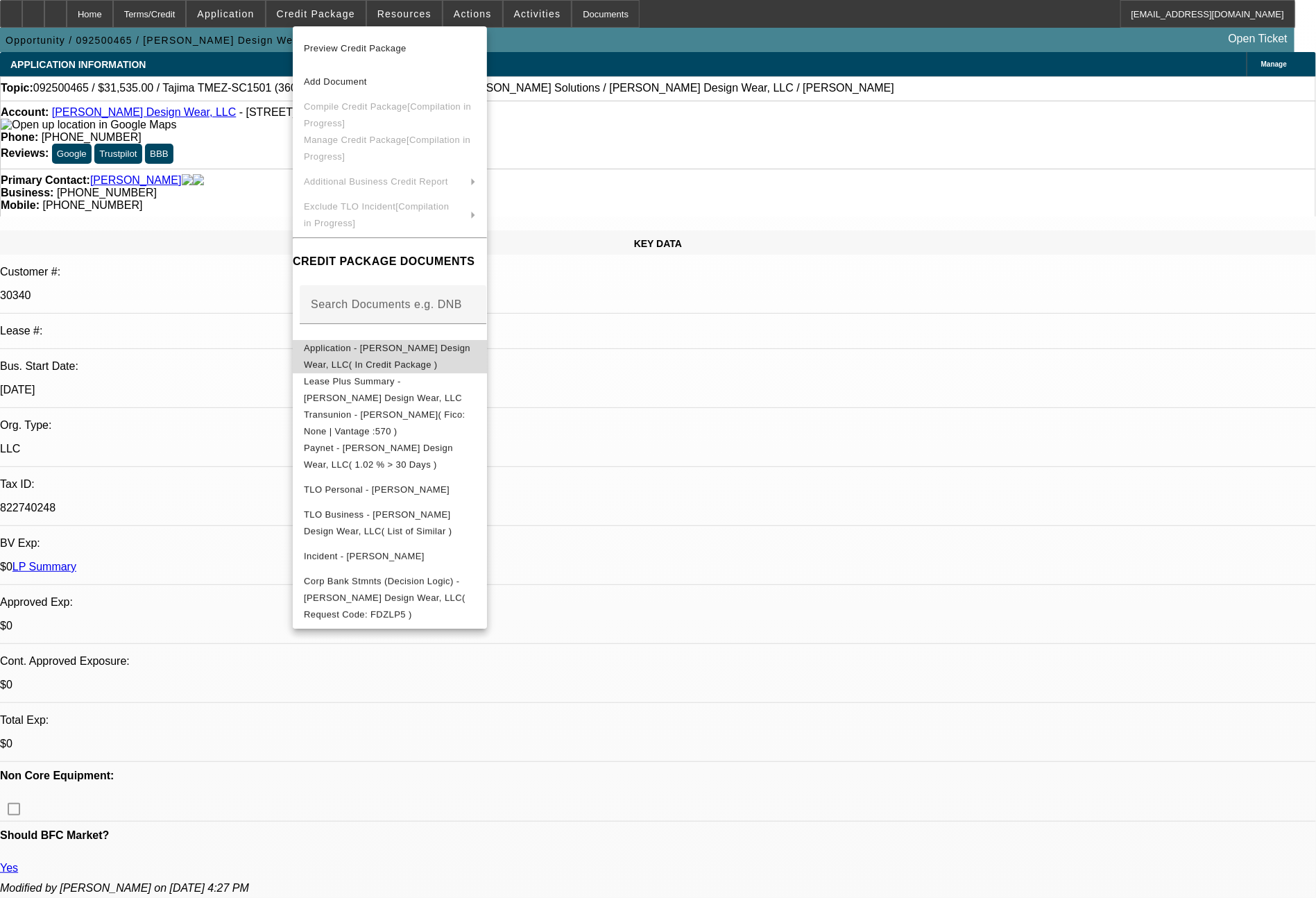
click at [467, 360] on span "Application - [PERSON_NAME] Design Wear, LLC( In Credit Package )" at bounding box center [390, 357] width 172 height 33
